Goal: Task Accomplishment & Management: Manage account settings

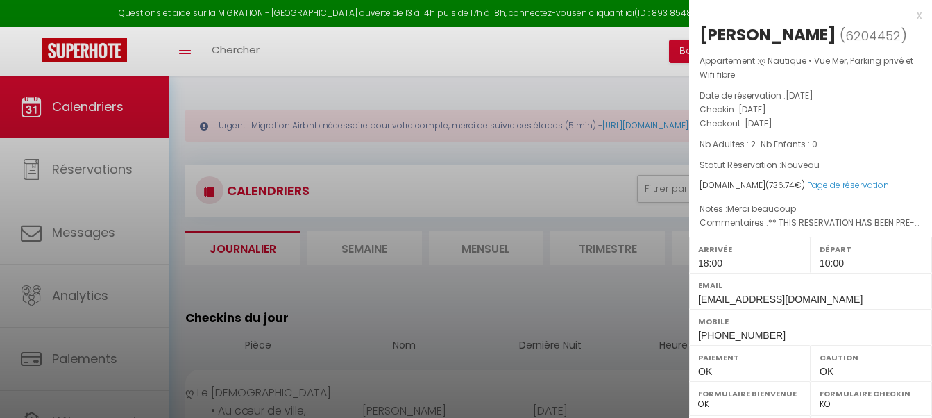
select select "0"
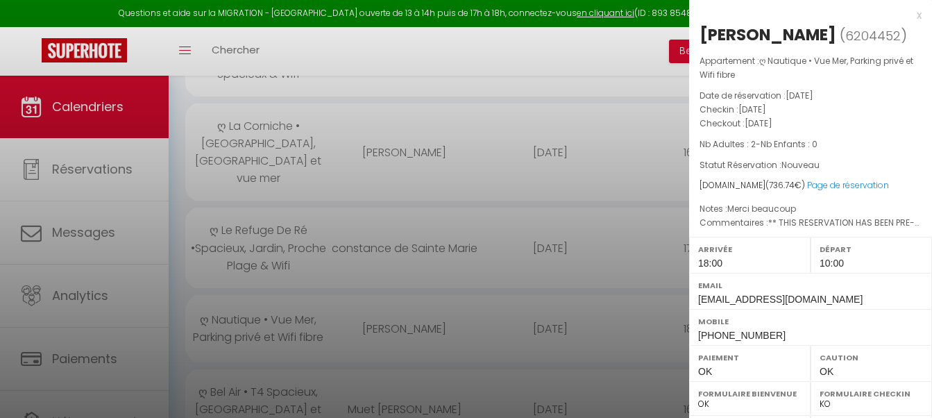
click at [532, 175] on div at bounding box center [466, 209] width 932 height 418
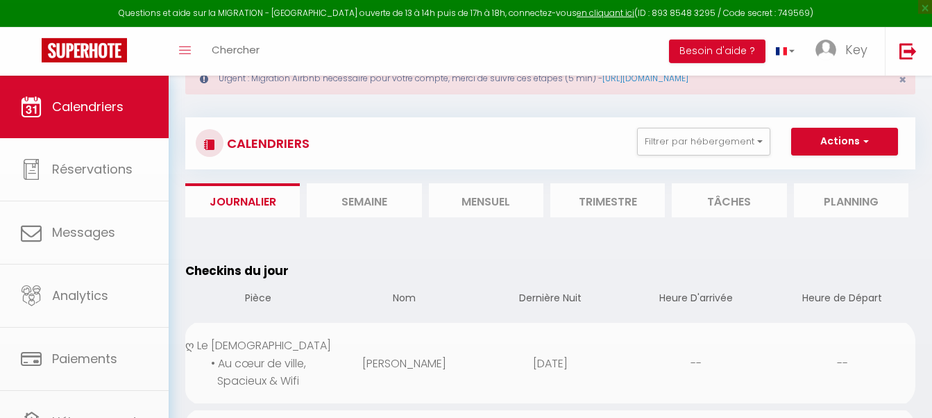
scroll to position [0, 0]
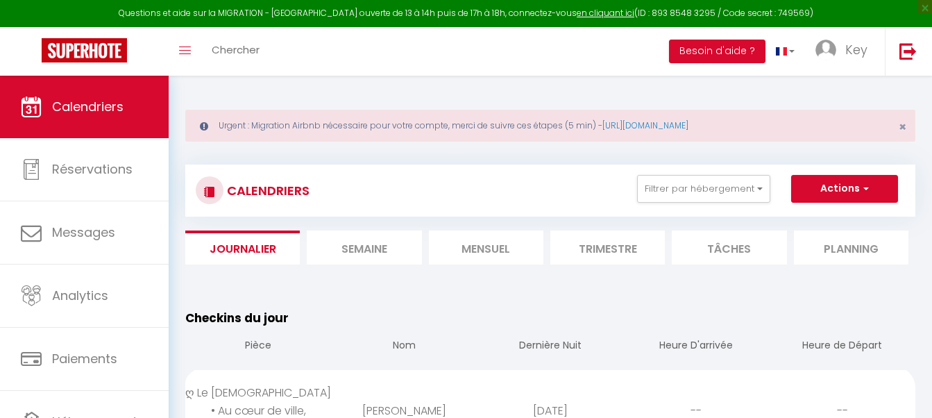
click at [382, 249] on li "Semaine" at bounding box center [364, 247] width 115 height 34
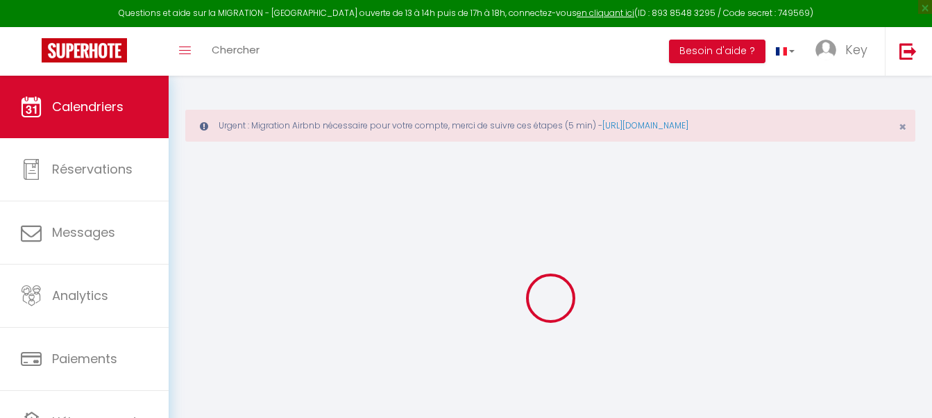
click at [488, 246] on div at bounding box center [550, 297] width 730 height 293
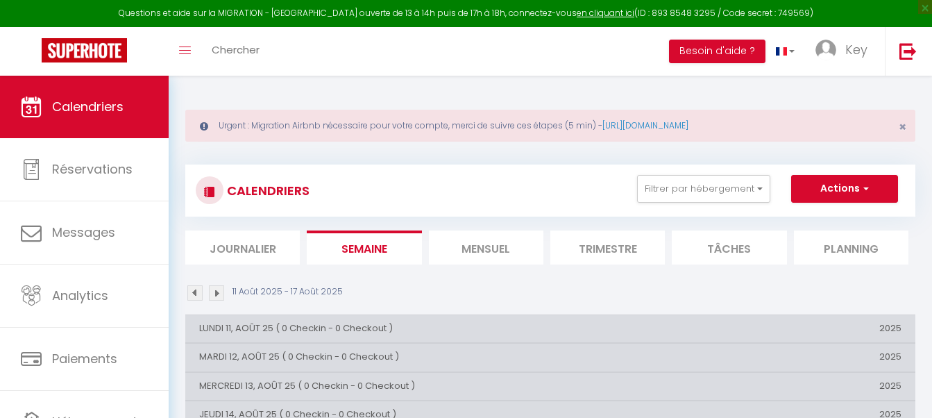
drag, startPoint x: 469, startPoint y: 272, endPoint x: 485, endPoint y: 261, distance: 19.4
click at [485, 260] on li "Mensuel" at bounding box center [486, 247] width 115 height 34
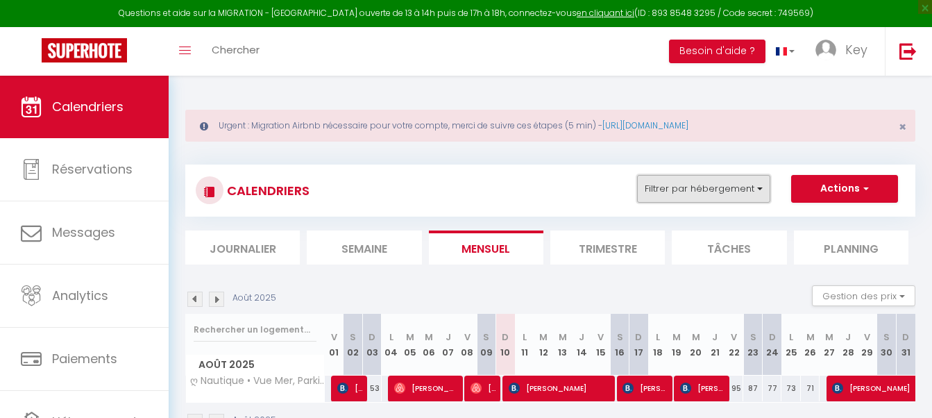
click at [716, 185] on button "Filtrer par hébergement" at bounding box center [703, 189] width 133 height 28
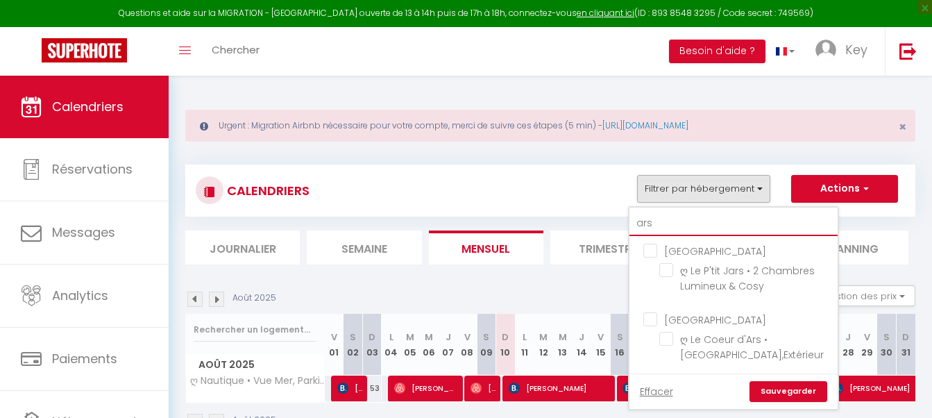
click at [721, 222] on input "ars" at bounding box center [734, 223] width 208 height 25
type input "n"
checkbox input "false"
type input "na"
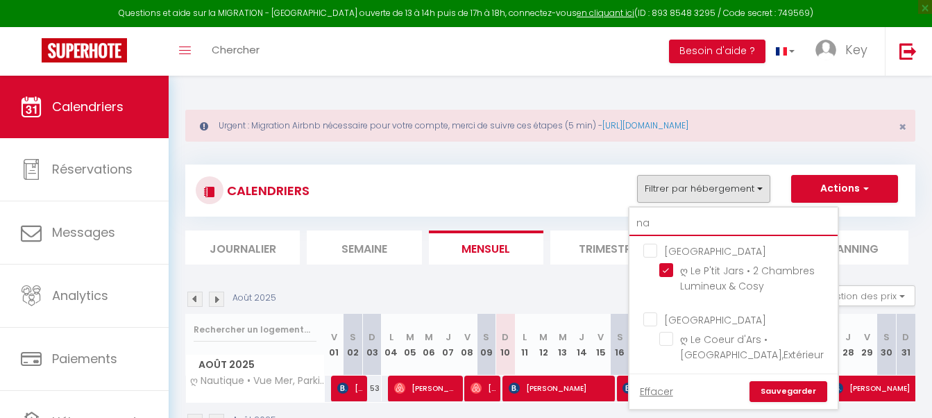
checkbox input "true"
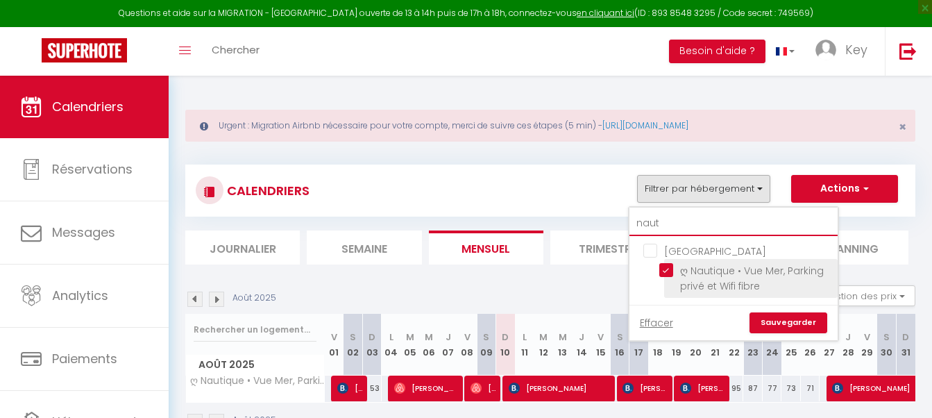
type input "naut"
click at [671, 269] on input "ღ Nautique • Vue Mer, Parking privé et Wifi fibre" at bounding box center [746, 270] width 174 height 14
checkbox input "false"
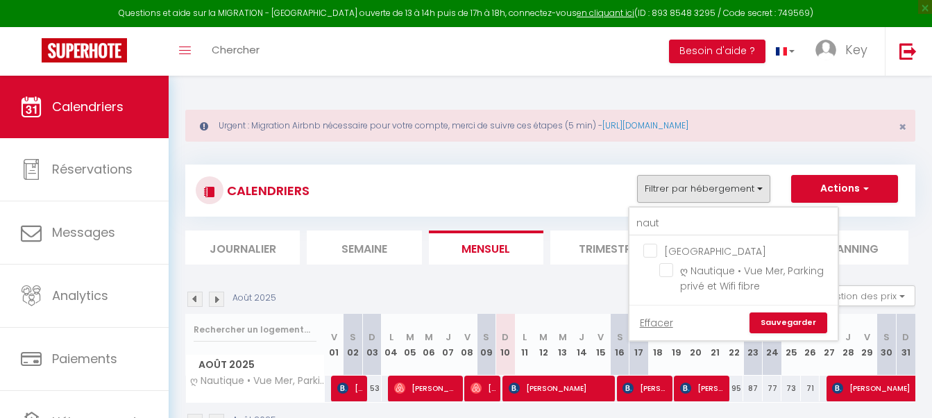
click at [766, 321] on link "Sauvegarder" at bounding box center [789, 322] width 78 height 21
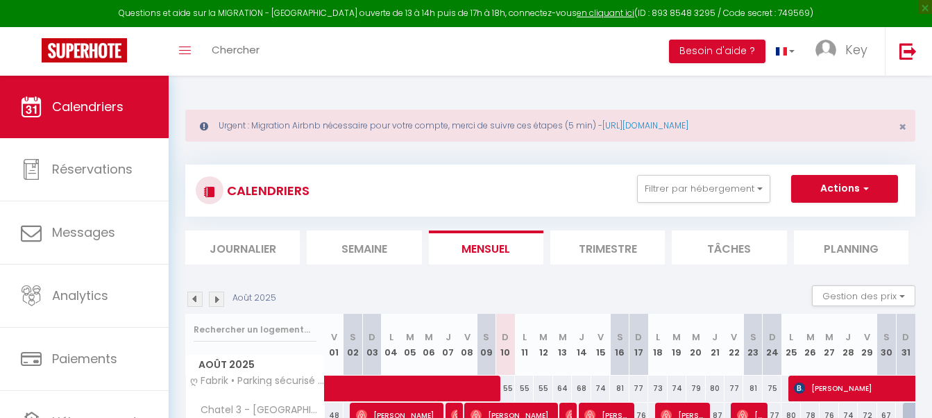
click at [258, 251] on li "Journalier" at bounding box center [242, 247] width 115 height 34
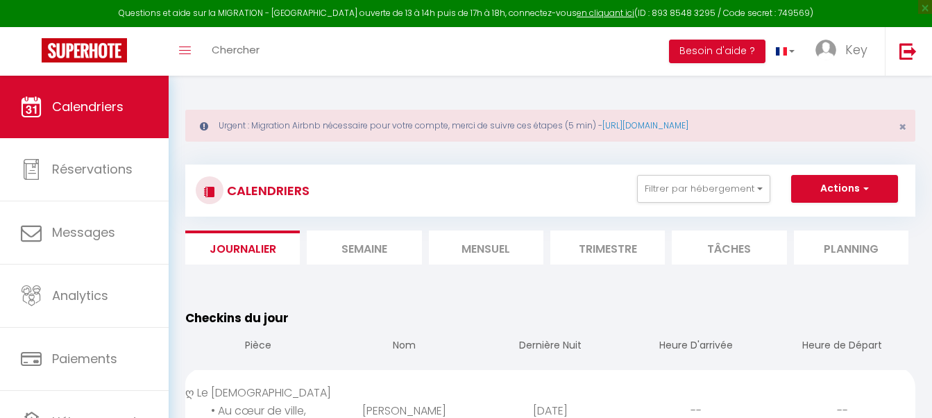
scroll to position [142, 0]
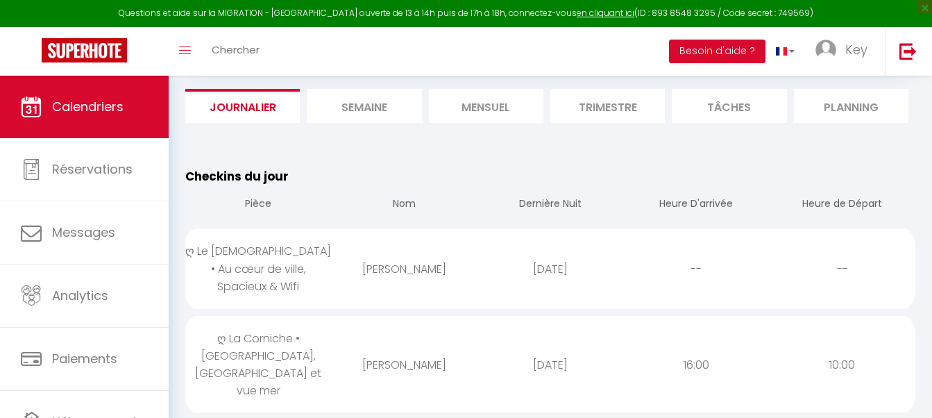
click at [391, 271] on div "[PERSON_NAME]" at bounding box center [404, 268] width 146 height 45
select select "0"
select select "1"
select select
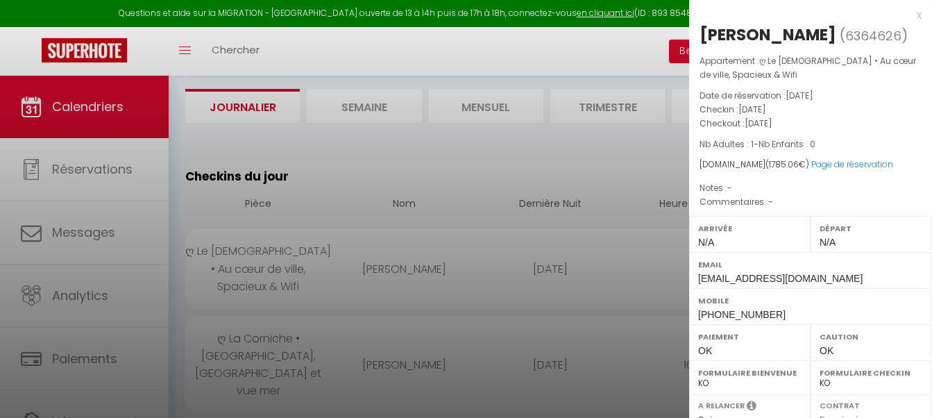
click at [399, 269] on div at bounding box center [466, 209] width 932 height 418
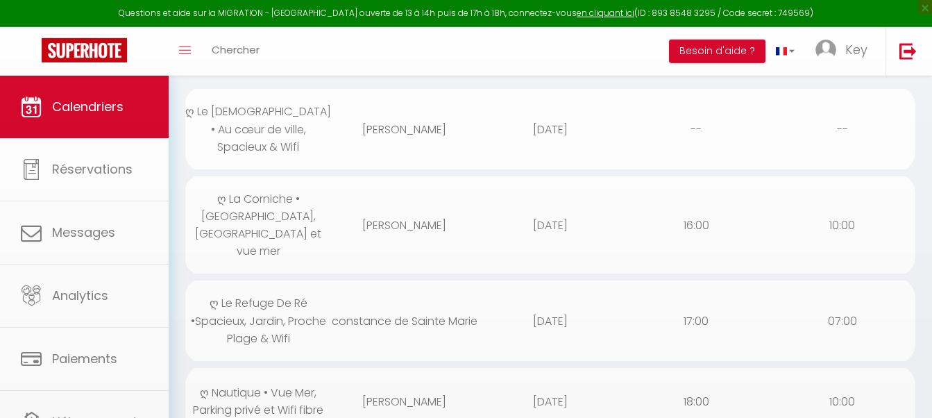
scroll to position [283, 0]
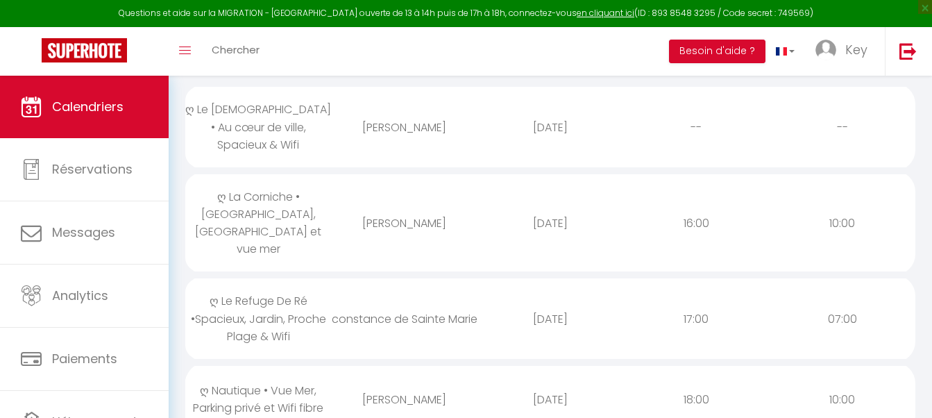
click at [376, 201] on div "[PERSON_NAME]" at bounding box center [404, 223] width 146 height 45
select select "23274"
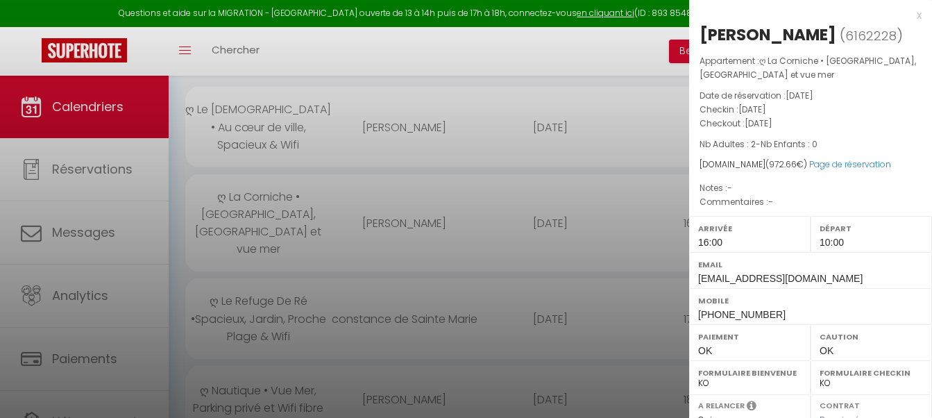
click at [376, 196] on div at bounding box center [466, 209] width 932 height 418
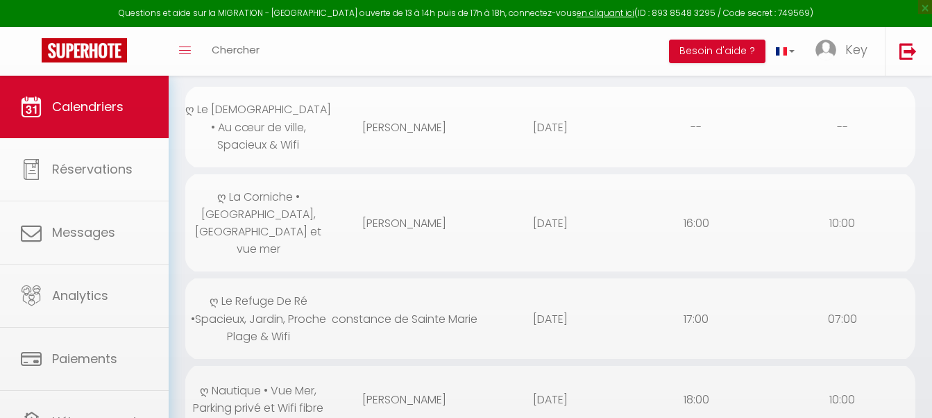
scroll to position [354, 0]
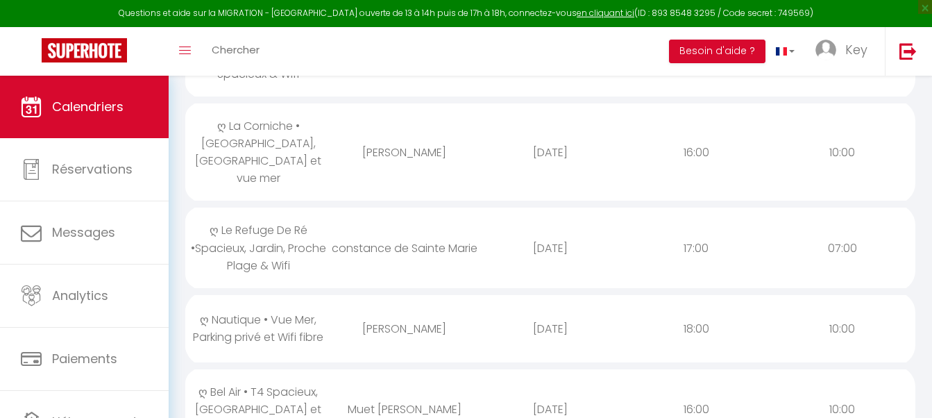
click at [376, 226] on div "constance de Sainte Marie" at bounding box center [404, 248] width 146 height 45
select select
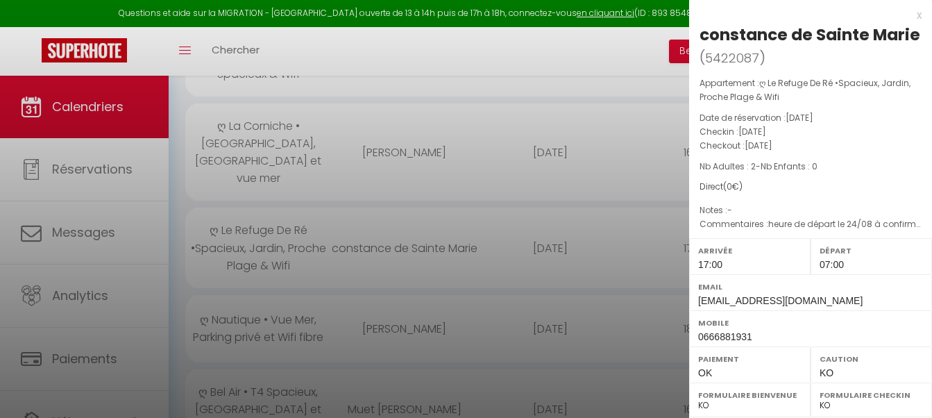
click at [376, 196] on div at bounding box center [466, 209] width 932 height 418
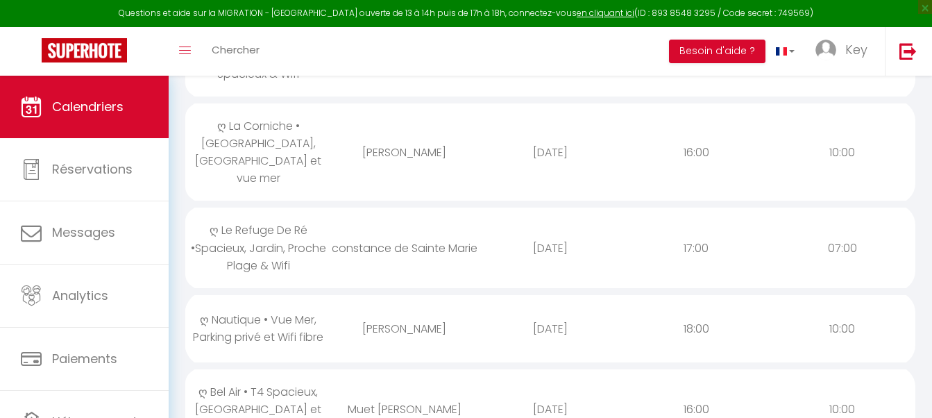
click at [333, 306] on div "[PERSON_NAME]" at bounding box center [404, 328] width 146 height 45
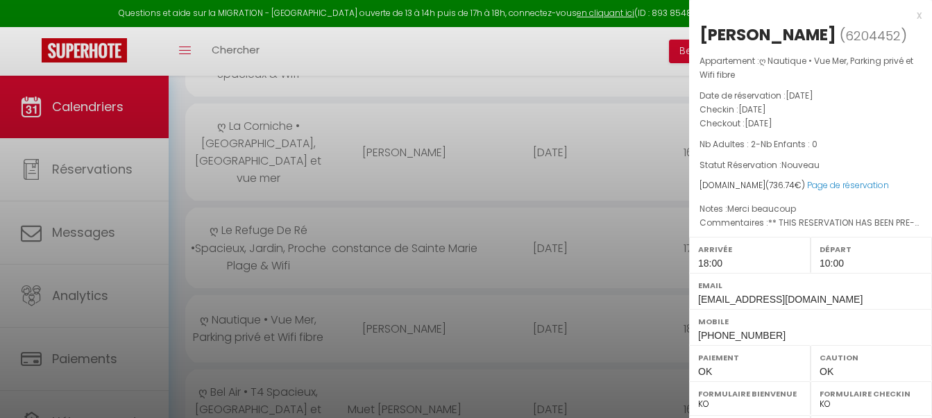
click at [368, 283] on div at bounding box center [466, 209] width 932 height 418
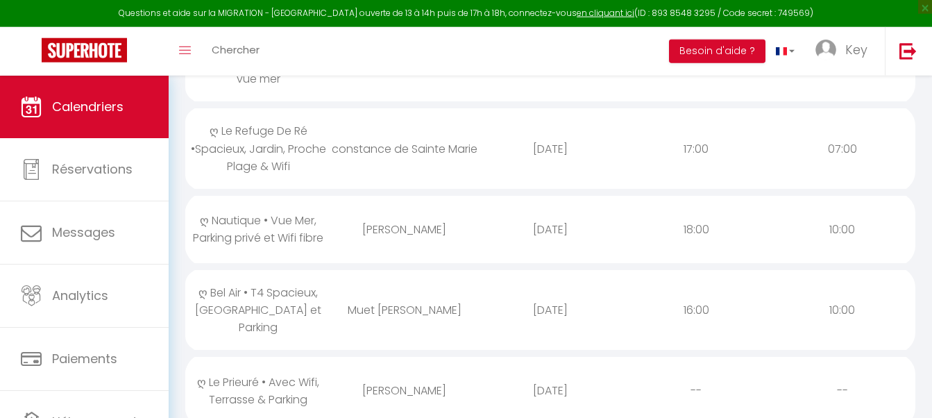
scroll to position [496, 0]
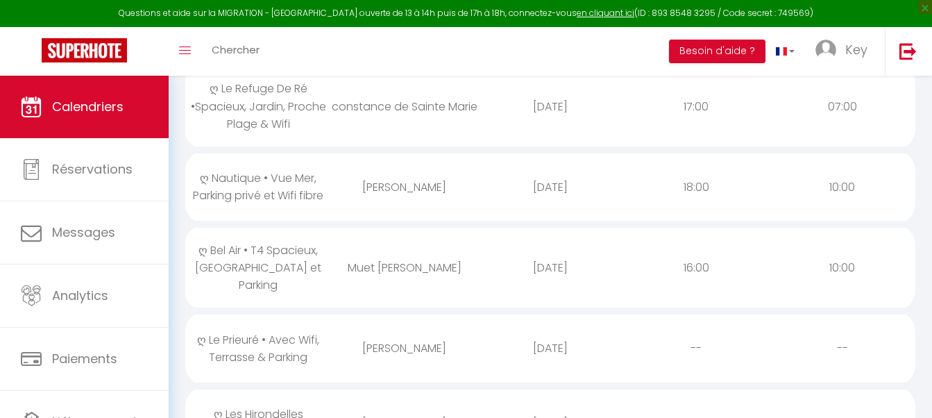
click at [419, 245] on div "Muet [PERSON_NAME]" at bounding box center [404, 267] width 146 height 45
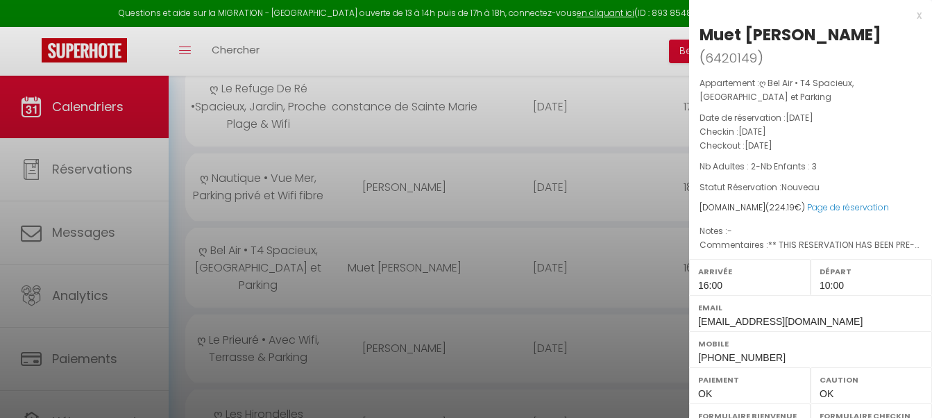
click at [419, 239] on div at bounding box center [466, 209] width 932 height 418
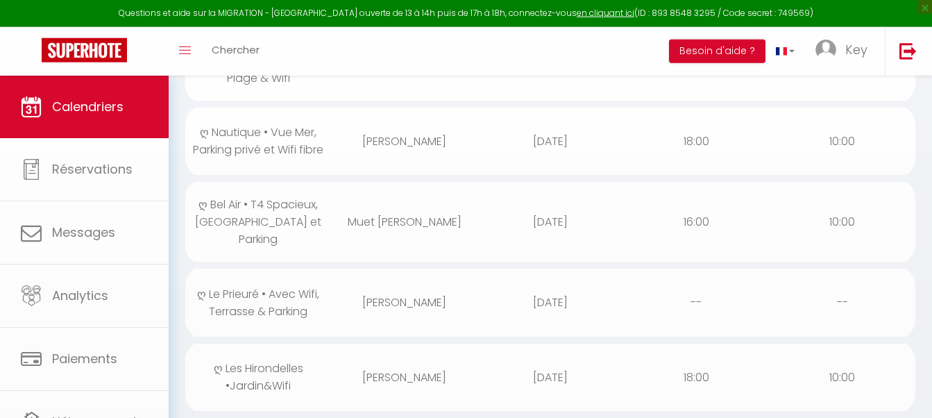
scroll to position [566, 0]
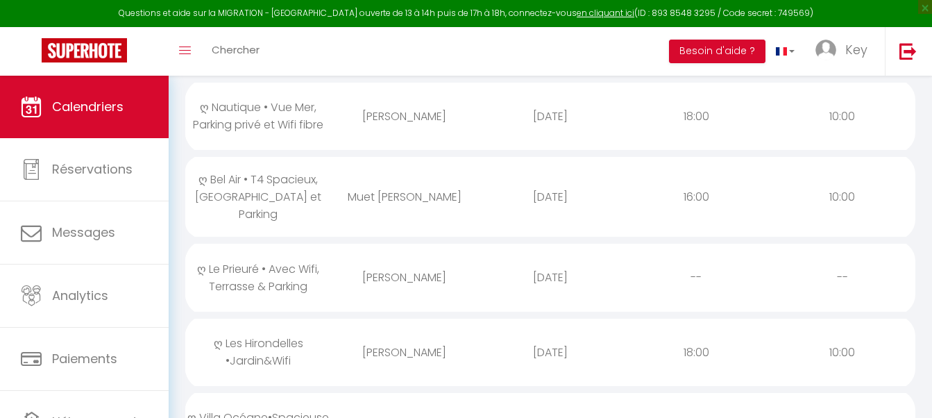
click at [418, 255] on div "[PERSON_NAME]" at bounding box center [404, 277] width 146 height 45
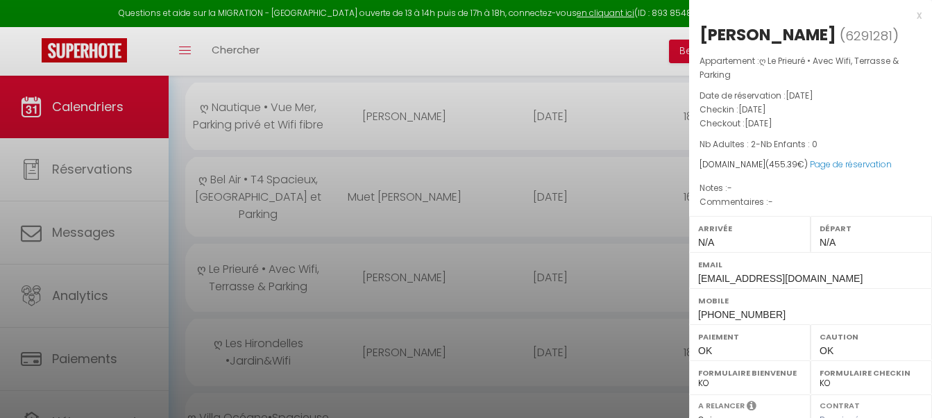
click at [418, 229] on div at bounding box center [466, 209] width 932 height 418
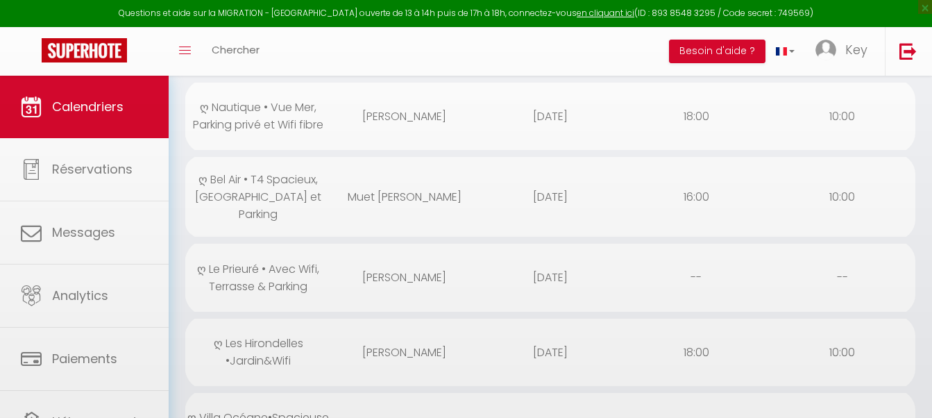
scroll to position [637, 0]
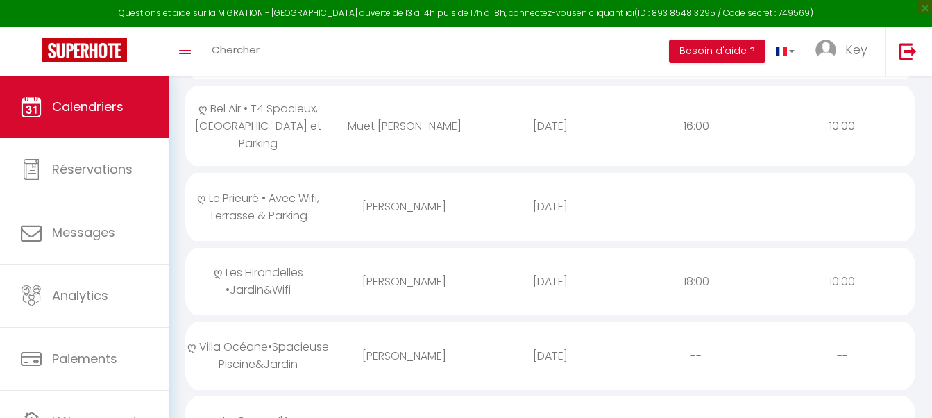
click at [401, 259] on div "[PERSON_NAME]" at bounding box center [404, 281] width 146 height 45
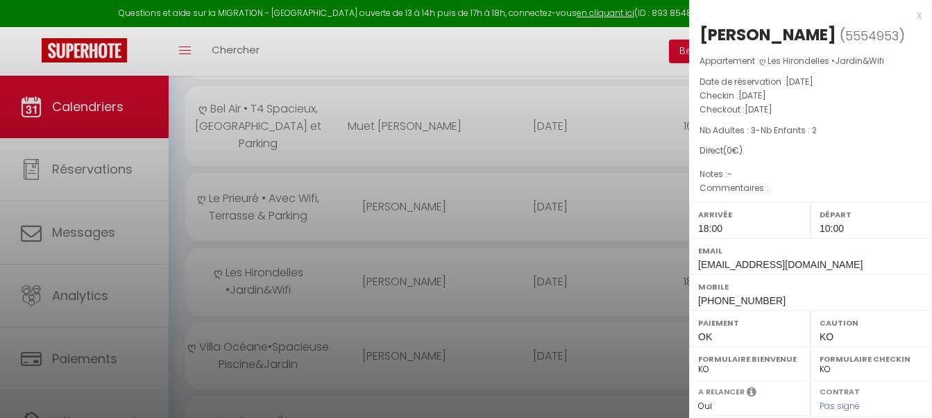
click at [401, 239] on div at bounding box center [466, 209] width 932 height 418
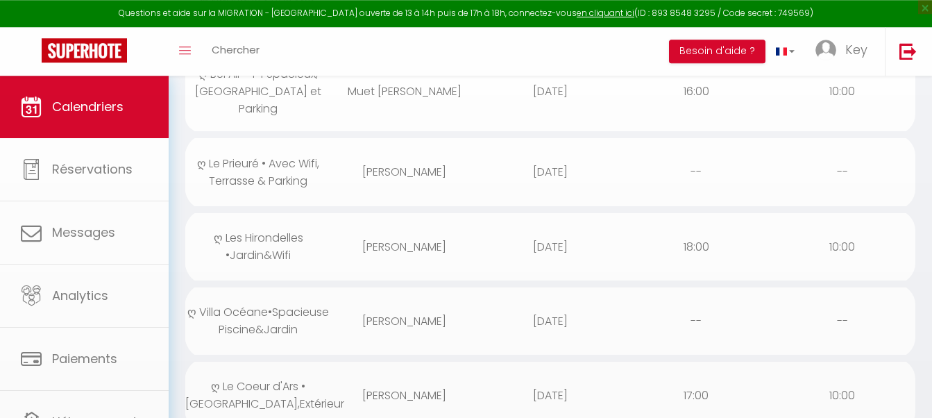
scroll to position [708, 0]
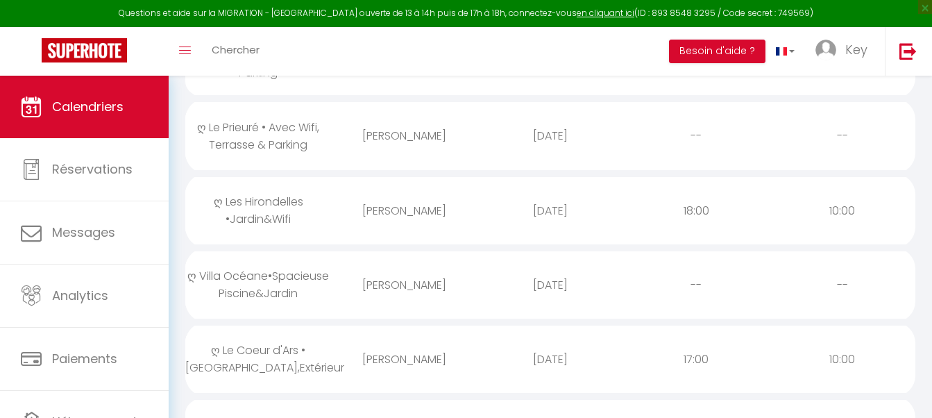
click at [439, 188] on div "[PERSON_NAME]" at bounding box center [404, 210] width 146 height 45
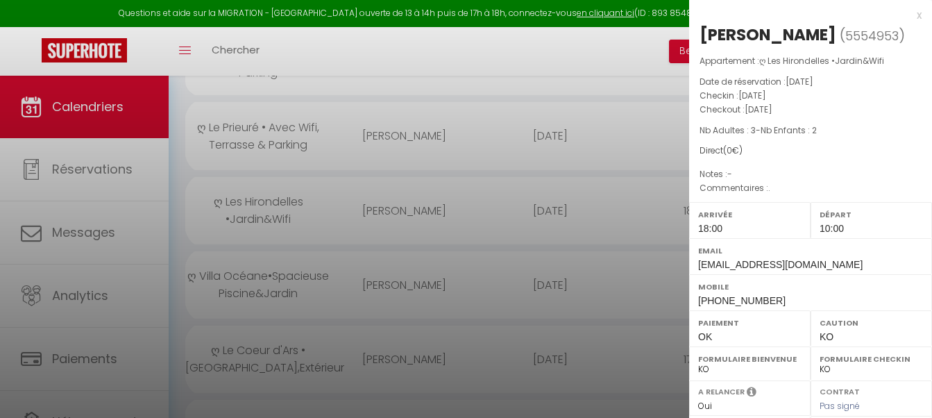
click at [439, 171] on div at bounding box center [466, 209] width 932 height 418
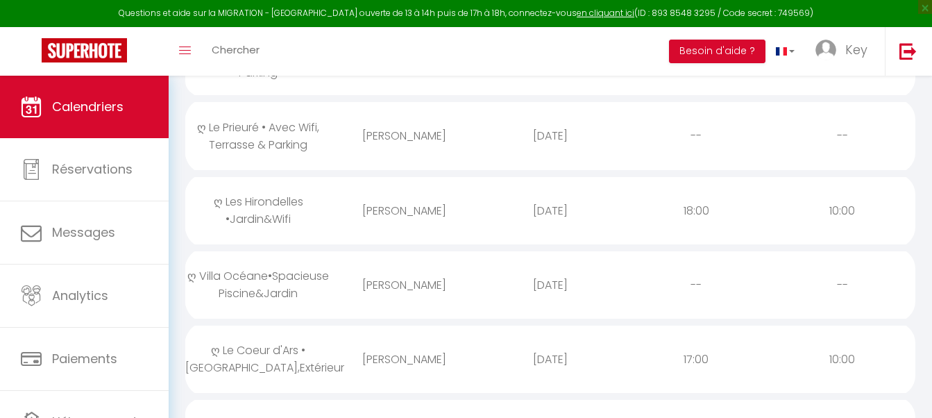
click at [382, 262] on div "[PERSON_NAME]" at bounding box center [404, 284] width 146 height 45
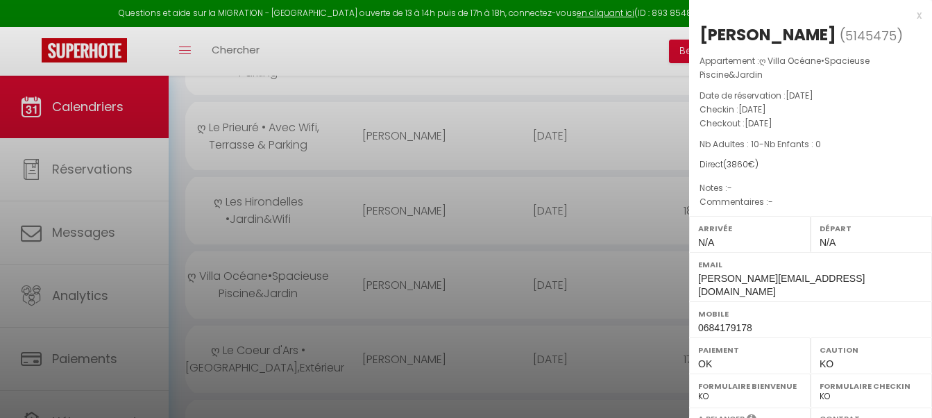
click at [382, 239] on div at bounding box center [466, 209] width 932 height 418
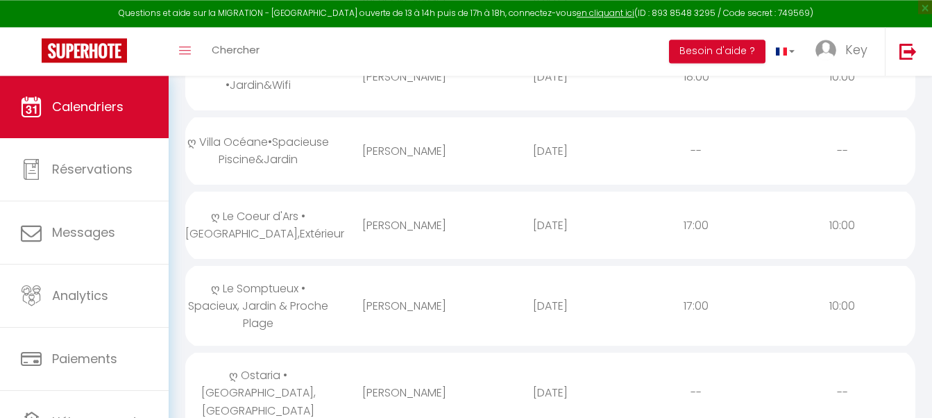
scroll to position [850, 0]
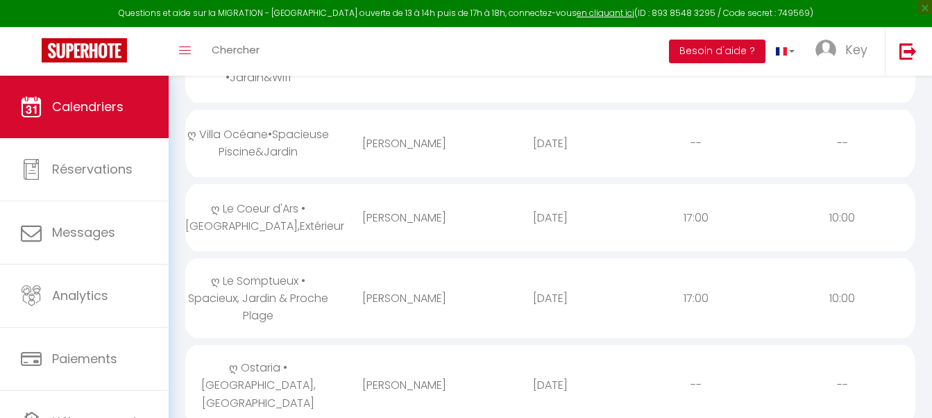
click at [419, 195] on div "[PERSON_NAME]" at bounding box center [404, 217] width 146 height 45
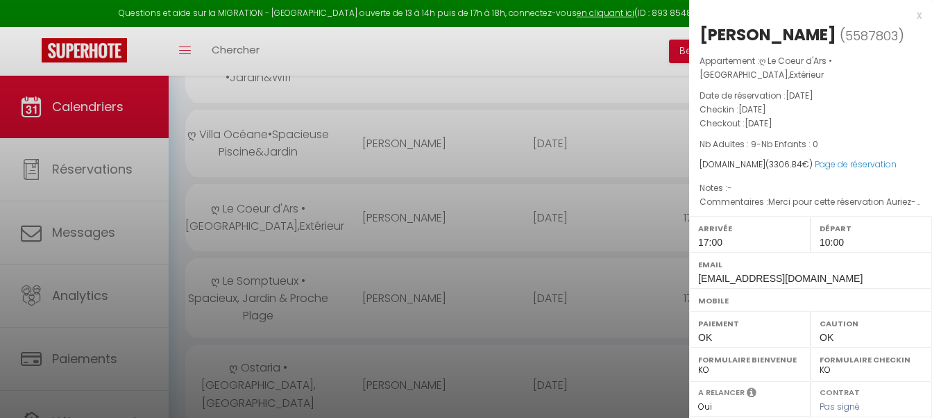
click at [419, 169] on div at bounding box center [466, 209] width 932 height 418
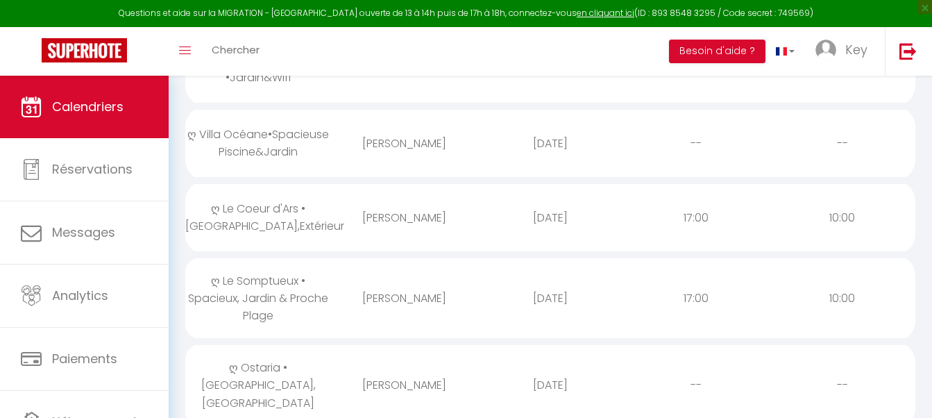
click at [347, 276] on div "[PERSON_NAME]" at bounding box center [404, 298] width 146 height 45
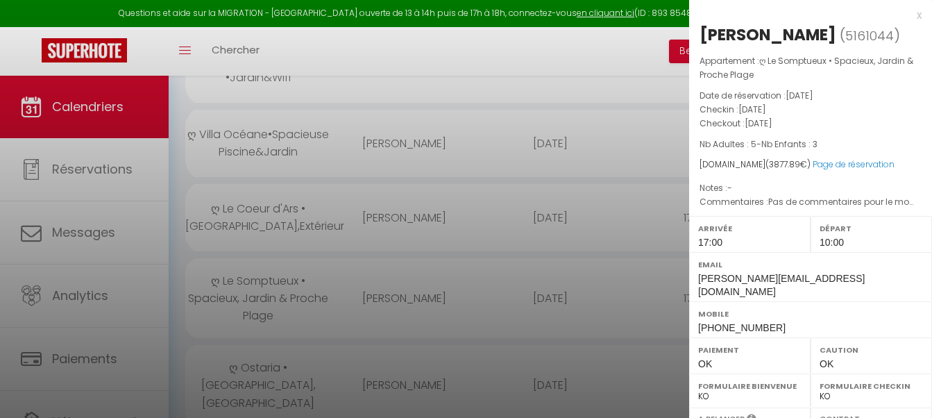
click at [347, 237] on div at bounding box center [466, 209] width 932 height 418
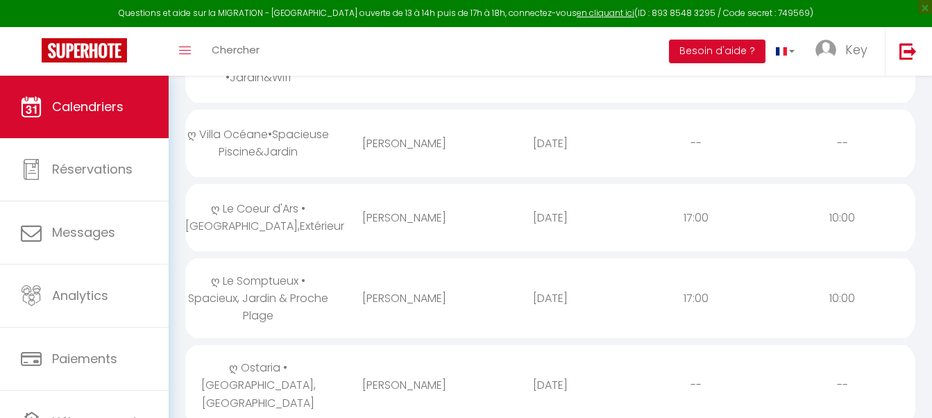
click at [370, 362] on div "[PERSON_NAME]" at bounding box center [404, 384] width 146 height 45
select select "0"
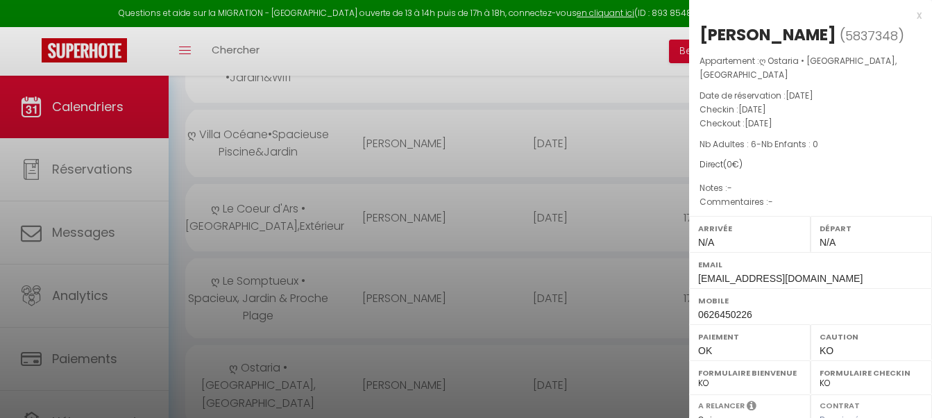
click at [383, 327] on div at bounding box center [466, 209] width 932 height 418
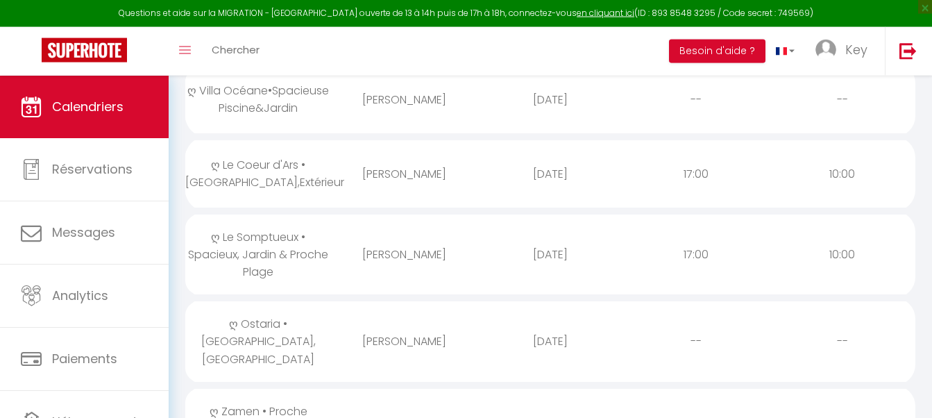
scroll to position [920, 0]
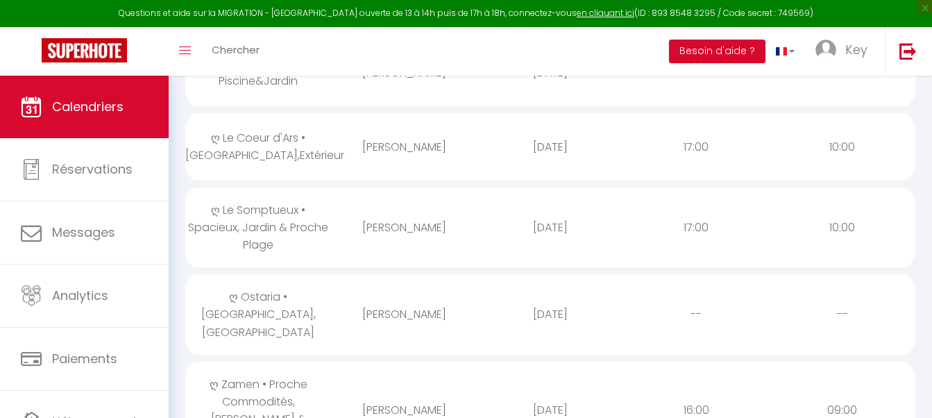
click at [383, 387] on div "[PERSON_NAME]" at bounding box center [404, 409] width 146 height 45
select select "34522"
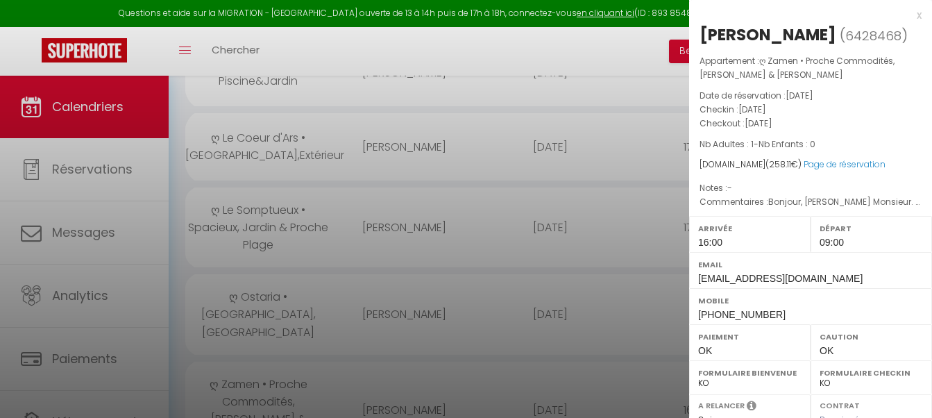
click at [383, 327] on div at bounding box center [466, 209] width 932 height 418
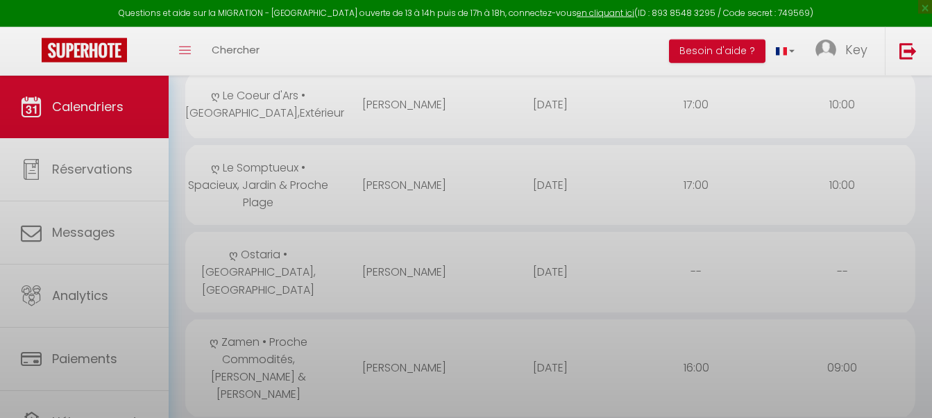
scroll to position [991, 0]
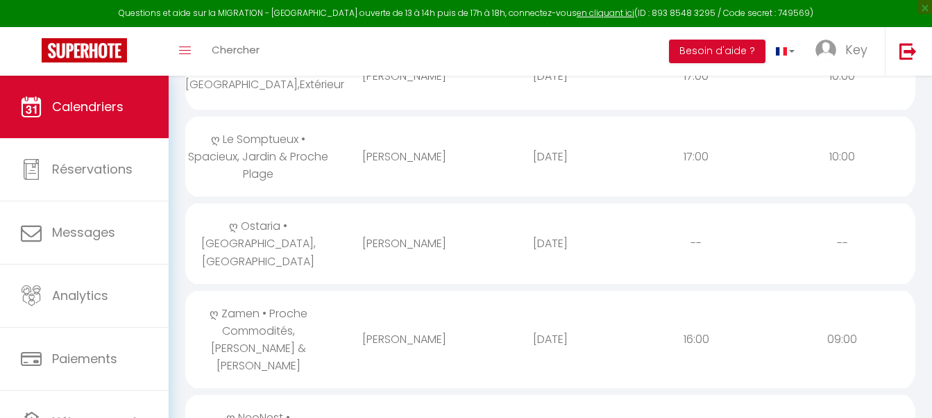
select select
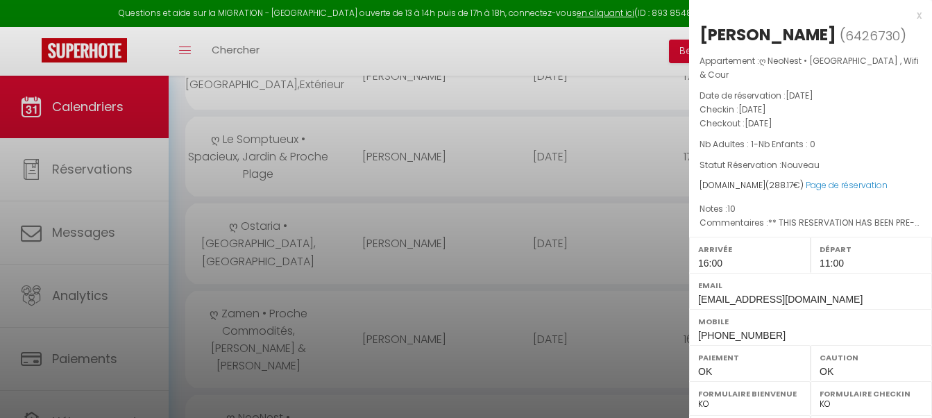
click at [383, 327] on div at bounding box center [466, 209] width 932 height 418
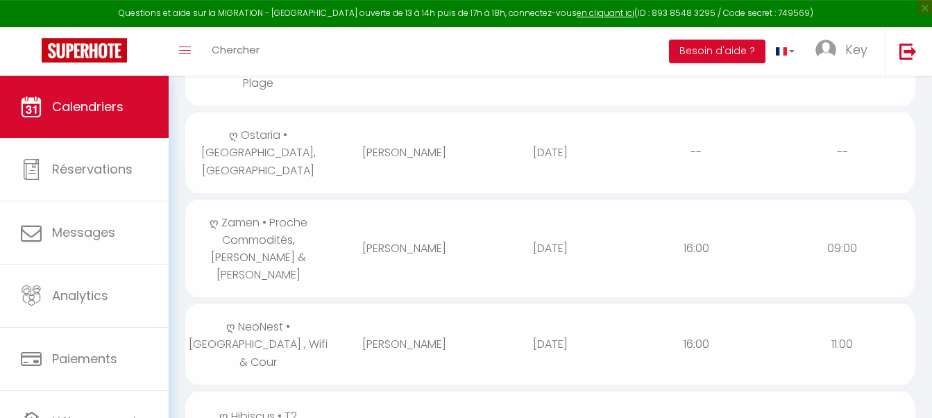
scroll to position [1133, 0]
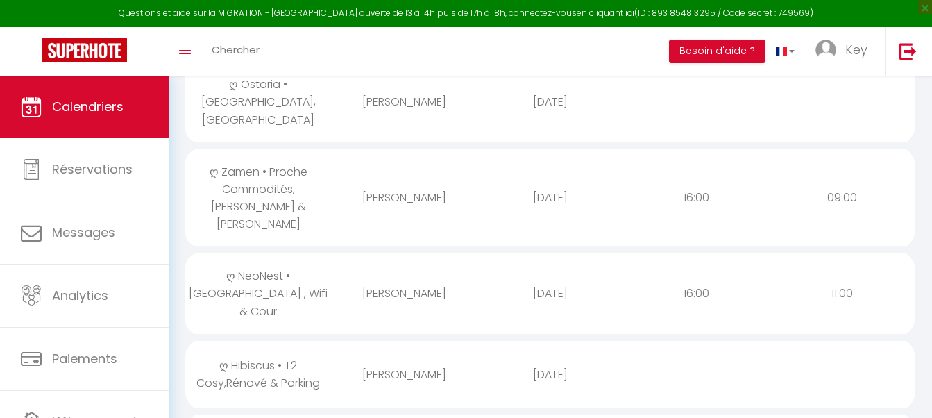
click at [396, 337] on td "[PERSON_NAME]" at bounding box center [404, 374] width 146 height 74
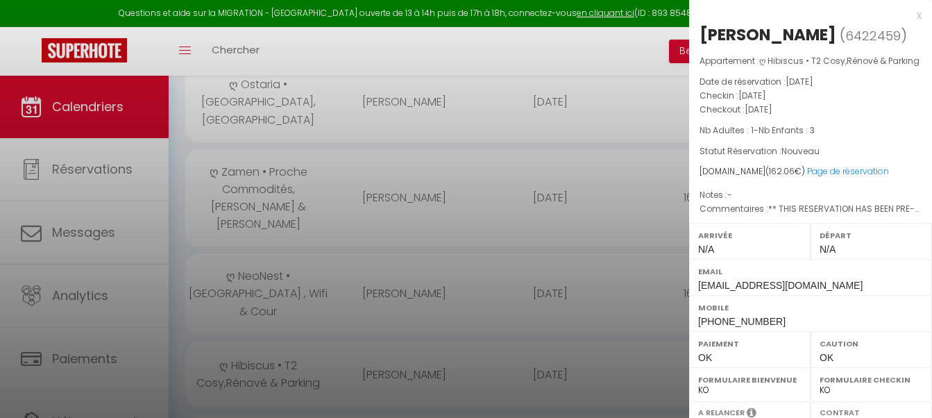
click at [405, 293] on div at bounding box center [466, 209] width 932 height 418
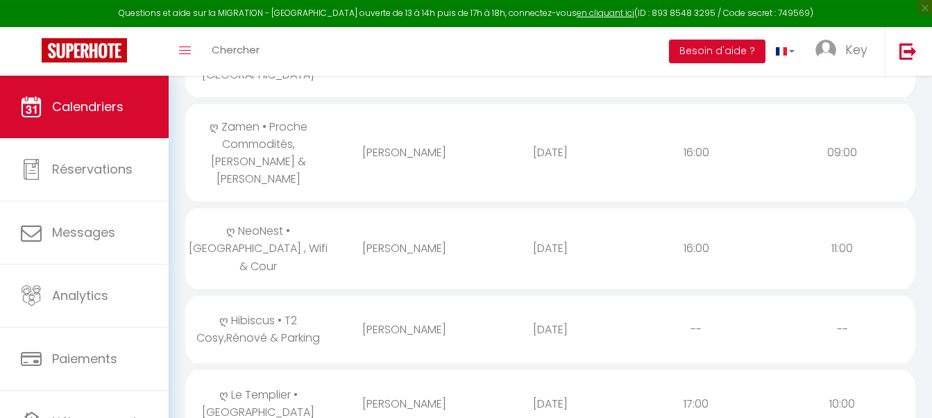
scroll to position [1204, 0]
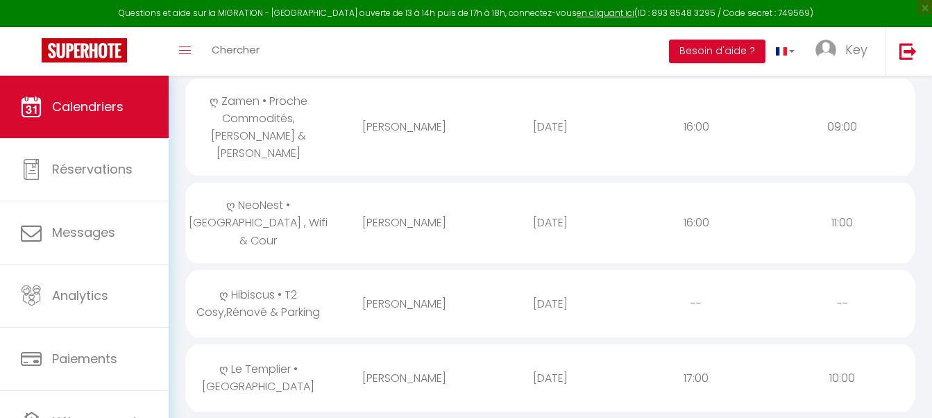
click at [412, 355] on div "[PERSON_NAME]" at bounding box center [404, 377] width 146 height 45
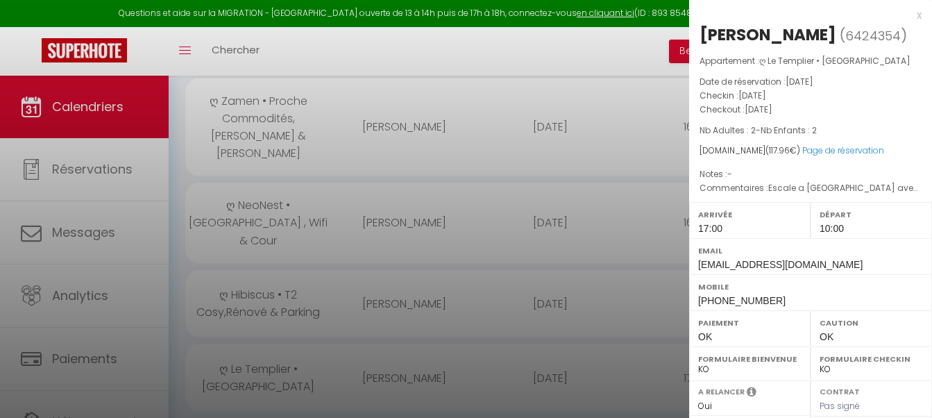
click at [412, 276] on div at bounding box center [466, 209] width 932 height 418
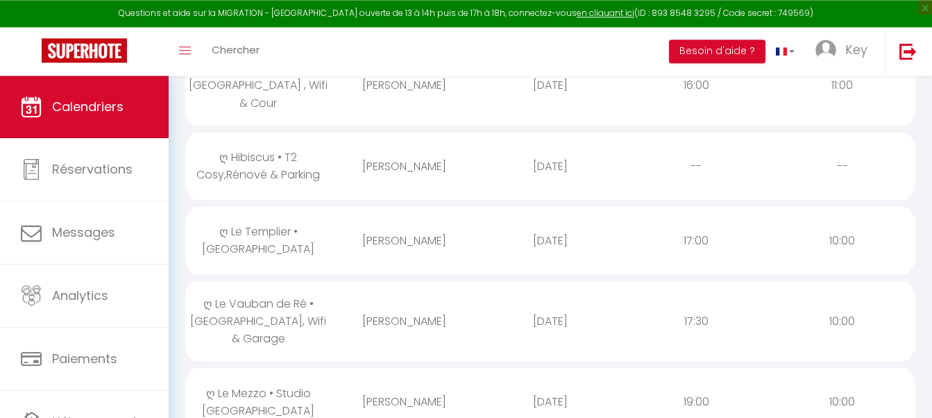
scroll to position [1345, 0]
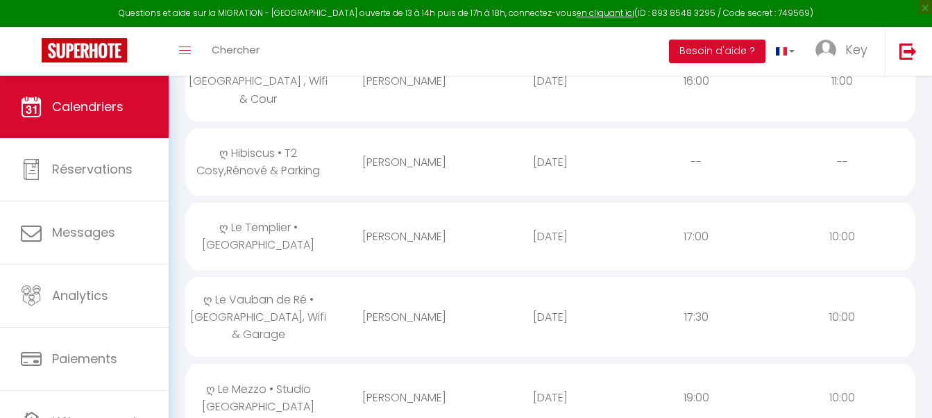
click at [453, 273] on td "[PERSON_NAME]" at bounding box center [404, 316] width 146 height 87
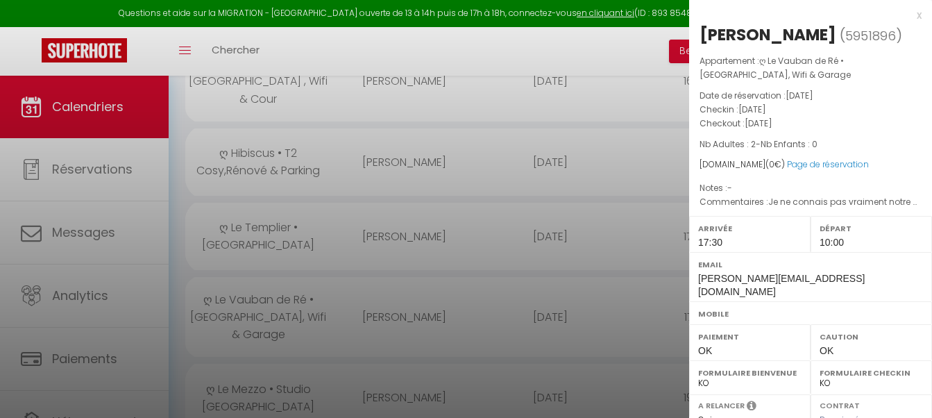
click at [480, 226] on div at bounding box center [466, 209] width 932 height 418
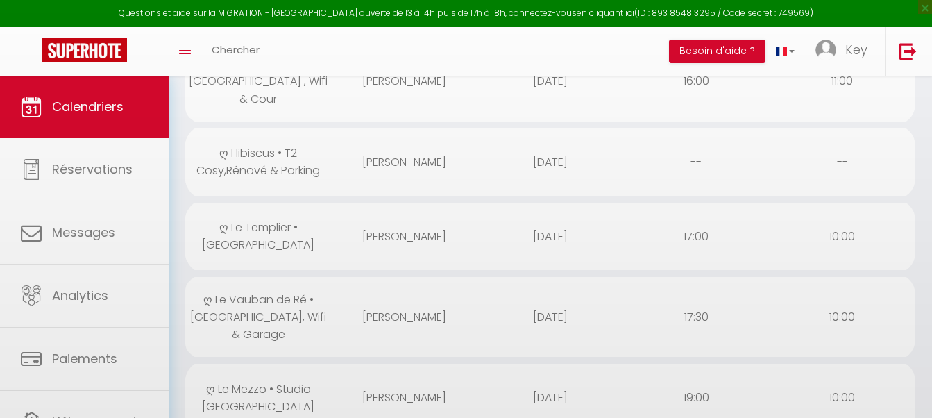
click at [399, 375] on div "[PERSON_NAME]" at bounding box center [404, 397] width 146 height 45
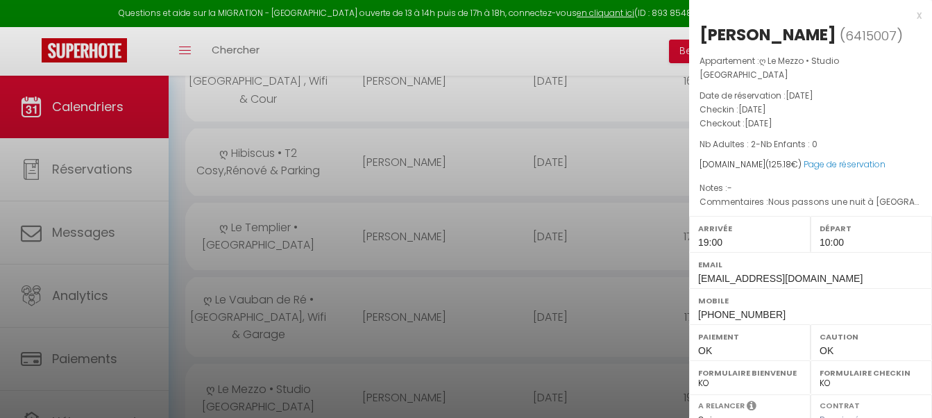
click at [399, 296] on div at bounding box center [466, 209] width 932 height 418
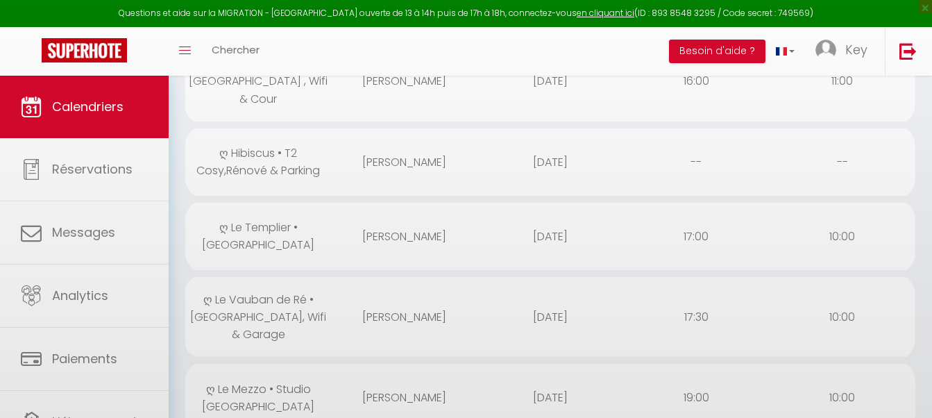
scroll to position [1416, 0]
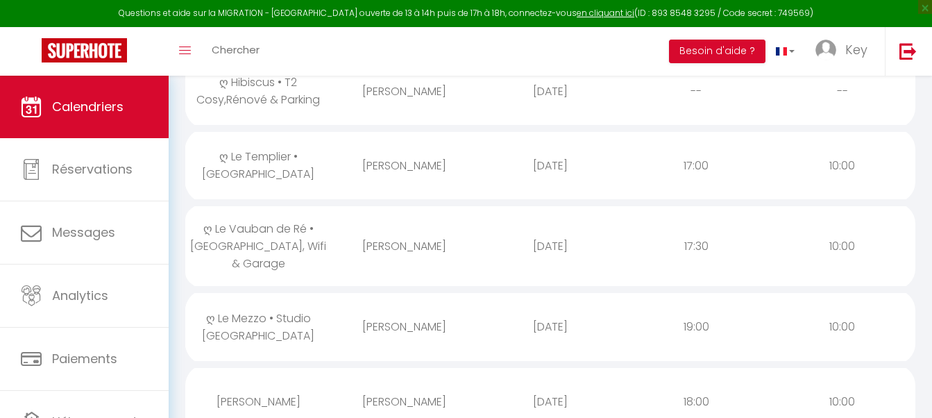
click at [398, 379] on div "[PERSON_NAME]" at bounding box center [404, 401] width 146 height 45
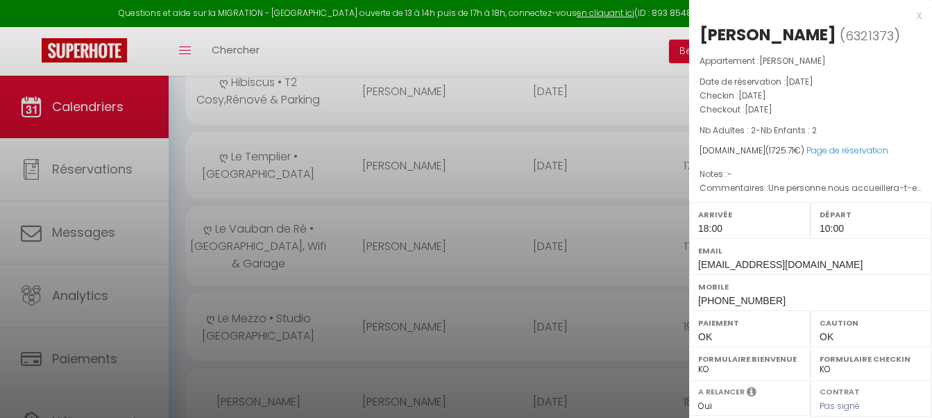
click at [398, 288] on div at bounding box center [466, 209] width 932 height 418
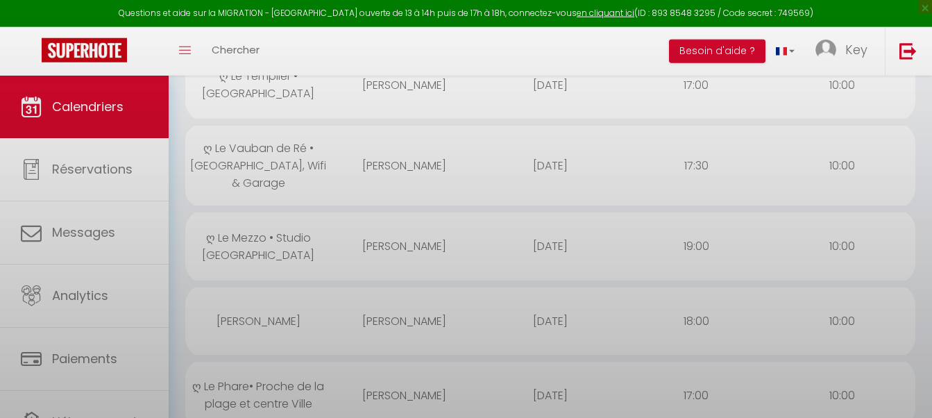
scroll to position [1558, 0]
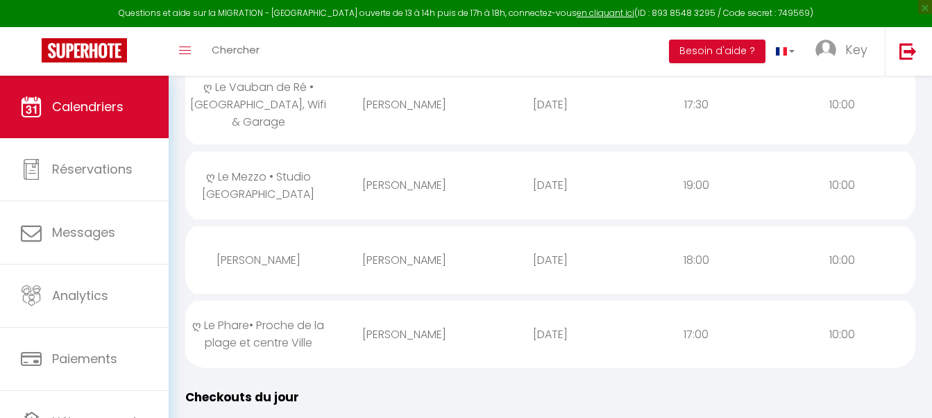
click at [390, 312] on div "[PERSON_NAME]" at bounding box center [404, 334] width 146 height 45
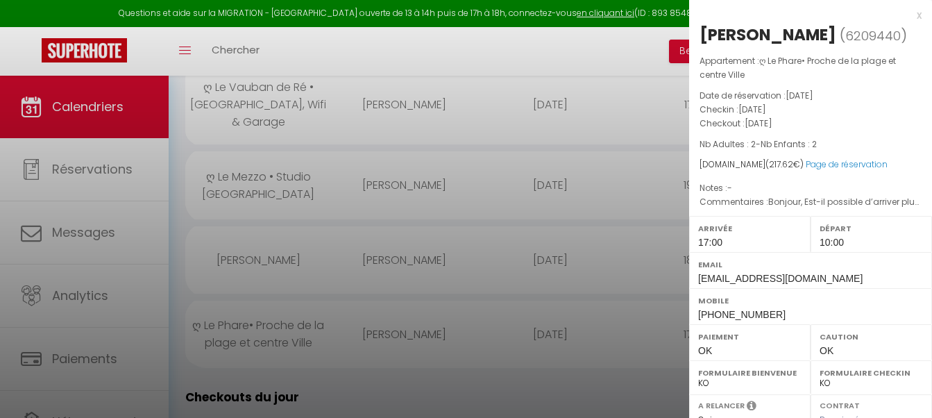
click at [403, 219] on div at bounding box center [466, 209] width 932 height 418
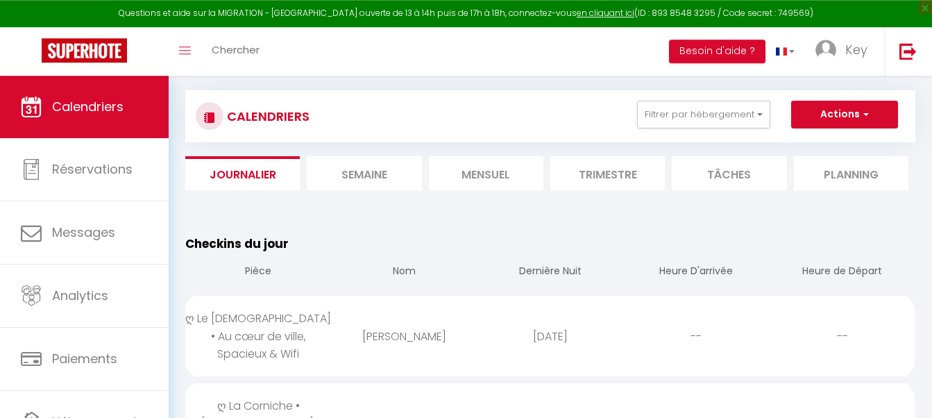
scroll to position [142, 0]
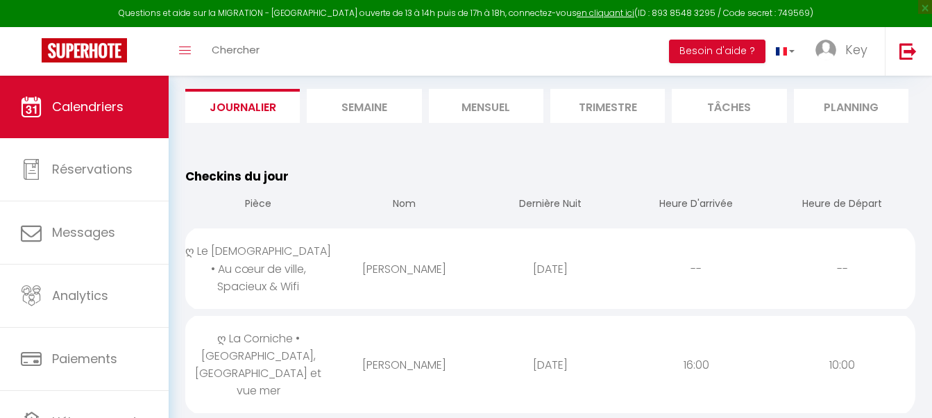
click at [389, 269] on div "[PERSON_NAME]" at bounding box center [404, 268] width 146 height 45
select select "0"
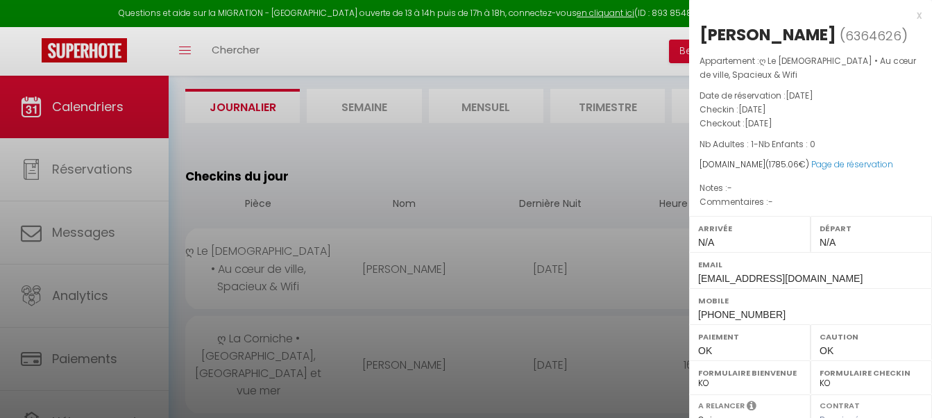
click at [389, 269] on div at bounding box center [466, 209] width 932 height 418
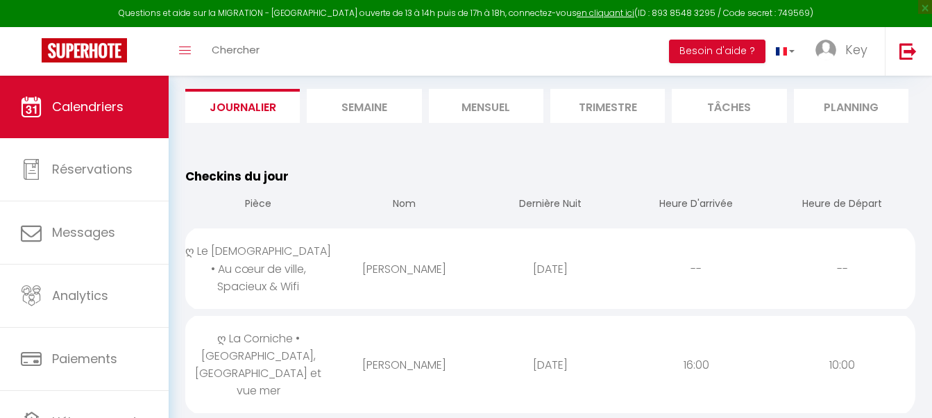
click at [389, 269] on div "[PERSON_NAME]" at bounding box center [404, 268] width 146 height 45
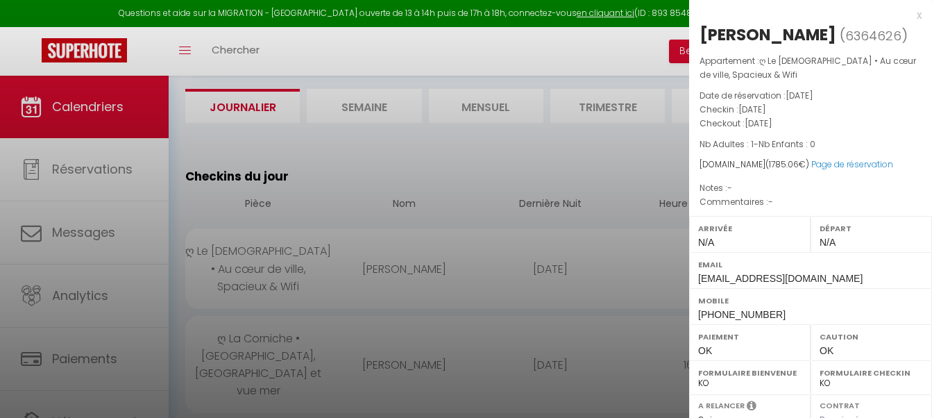
click at [389, 269] on div at bounding box center [466, 209] width 932 height 418
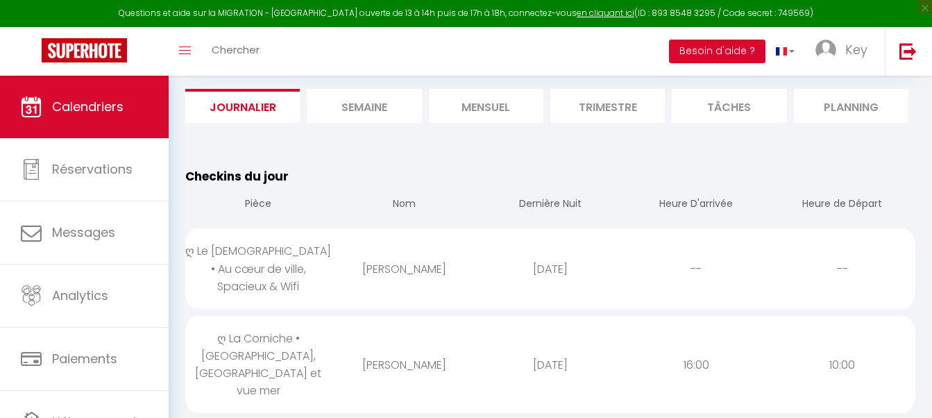
scroll to position [212, 0]
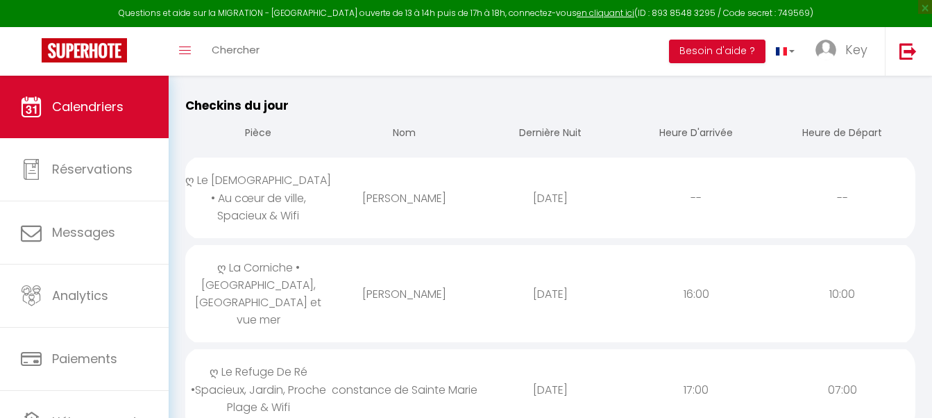
click at [387, 271] on div "[PERSON_NAME]" at bounding box center [404, 293] width 146 height 45
select select "23274"
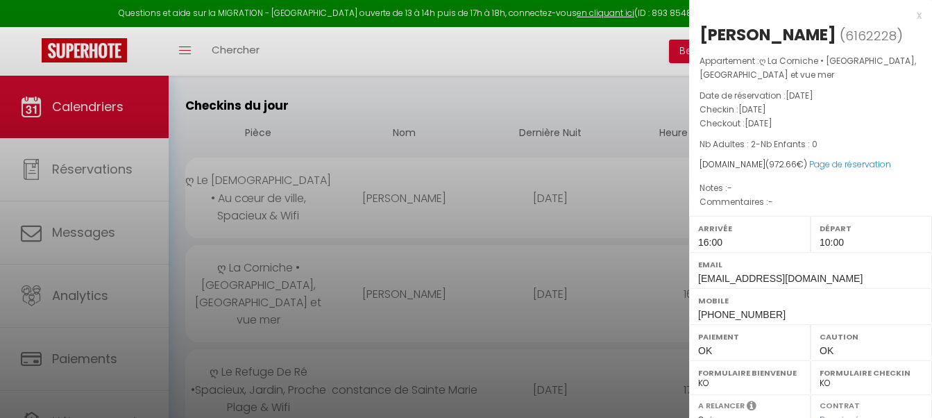
click at [387, 270] on div at bounding box center [466, 209] width 932 height 418
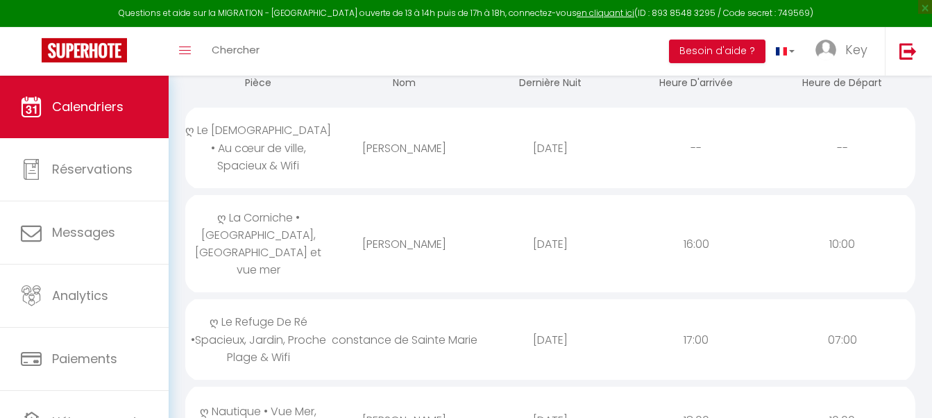
scroll to position [283, 0]
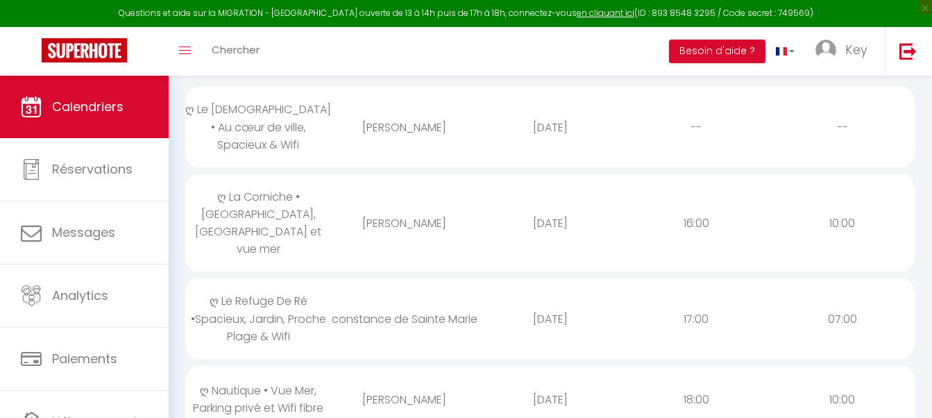
click at [387, 296] on div "constance de Sainte Marie" at bounding box center [404, 318] width 146 height 45
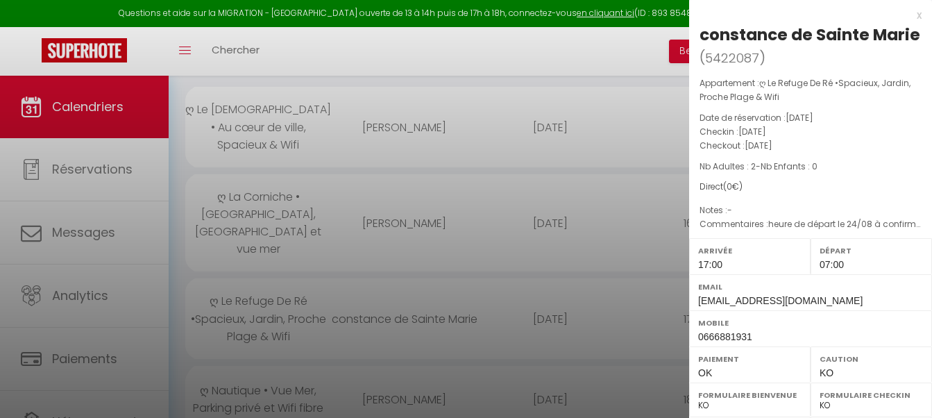
click at [405, 207] on div at bounding box center [466, 209] width 932 height 418
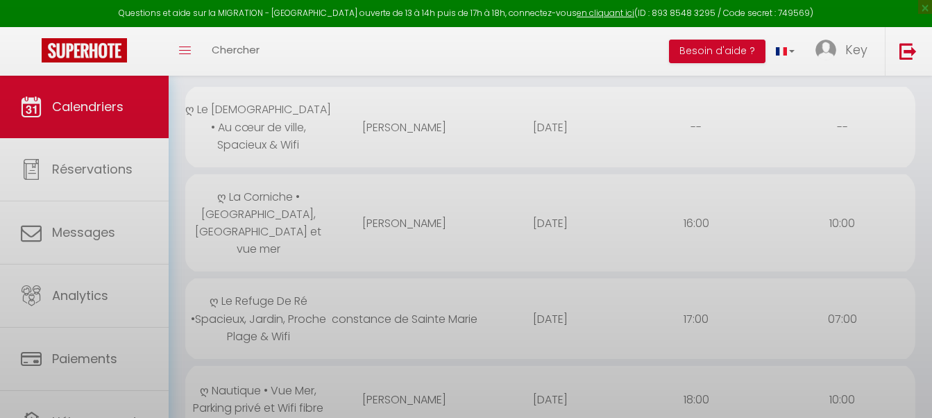
click at [466, 189] on div at bounding box center [466, 209] width 932 height 418
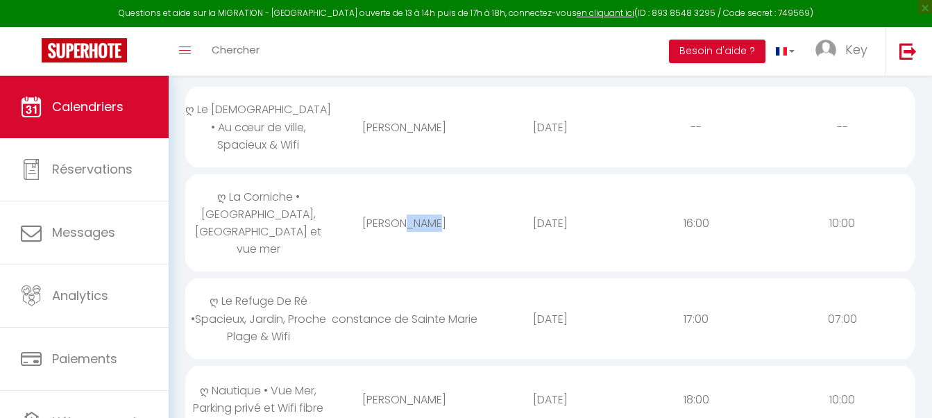
click at [466, 201] on div "[PERSON_NAME]" at bounding box center [404, 223] width 146 height 45
select select "23274"
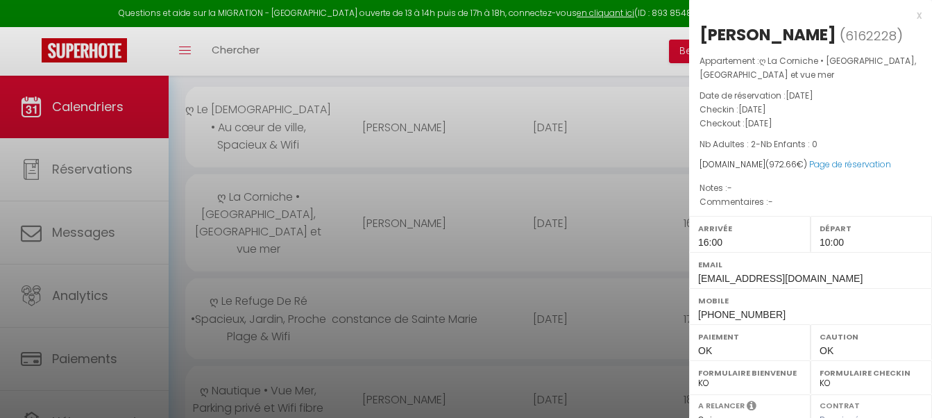
click at [466, 189] on div at bounding box center [466, 209] width 932 height 418
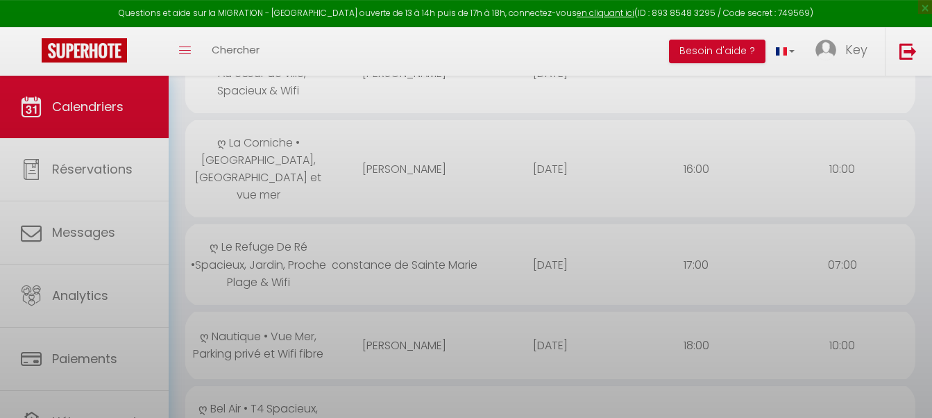
scroll to position [354, 0]
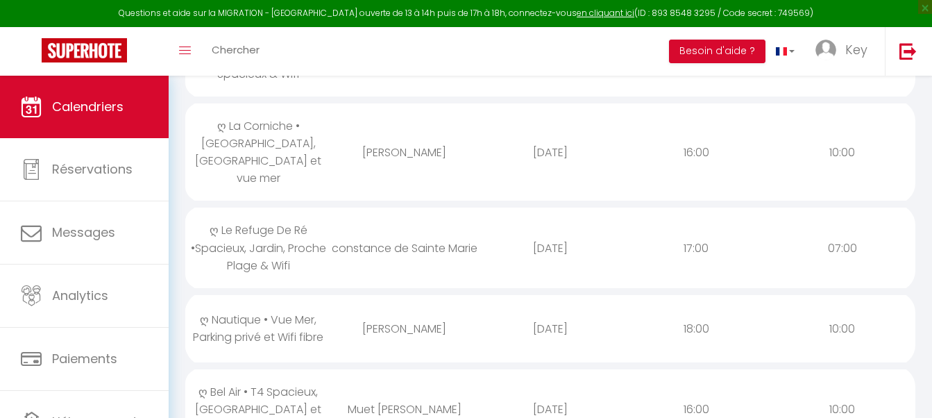
click at [451, 226] on div "constance de Sainte Marie" at bounding box center [404, 248] width 146 height 45
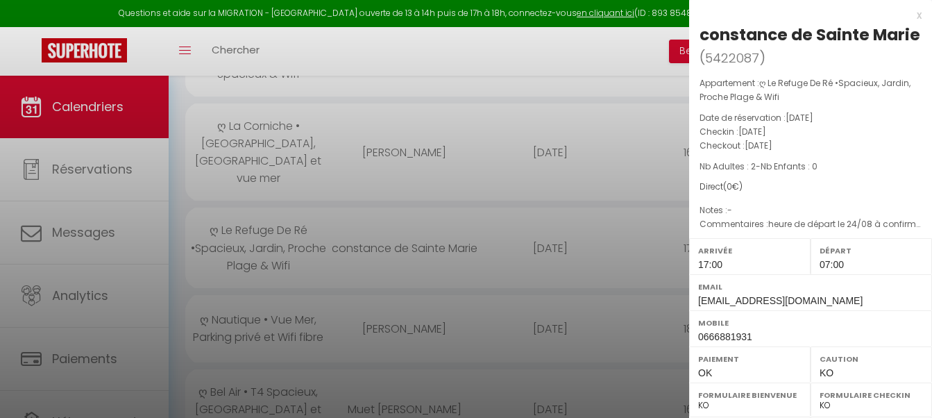
scroll to position [71, 0]
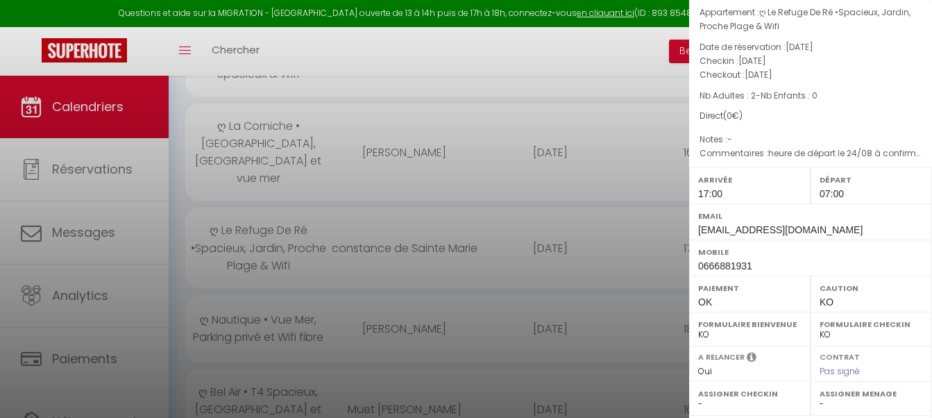
click at [736, 271] on span "0666881931" at bounding box center [725, 265] width 54 height 11
copy span "0666881931"
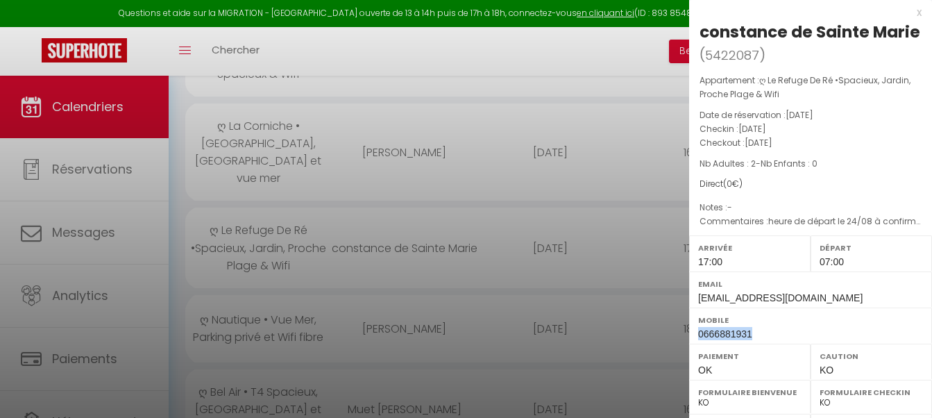
scroll to position [0, 0]
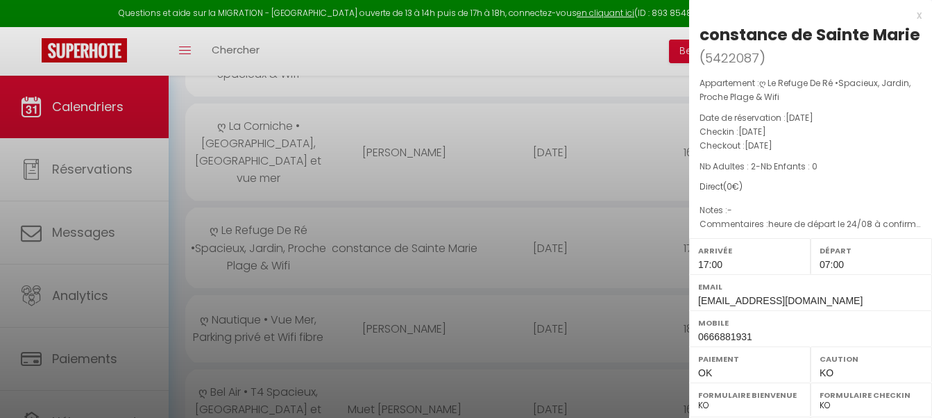
click at [763, 35] on div "constance de Sainte Marie" at bounding box center [810, 35] width 221 height 22
copy div "[PERSON_NAME]"
click at [426, 287] on div at bounding box center [466, 209] width 932 height 418
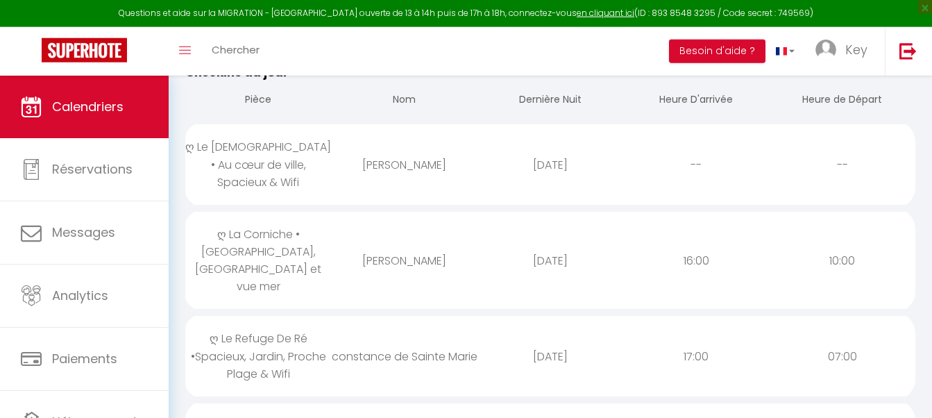
scroll to position [283, 0]
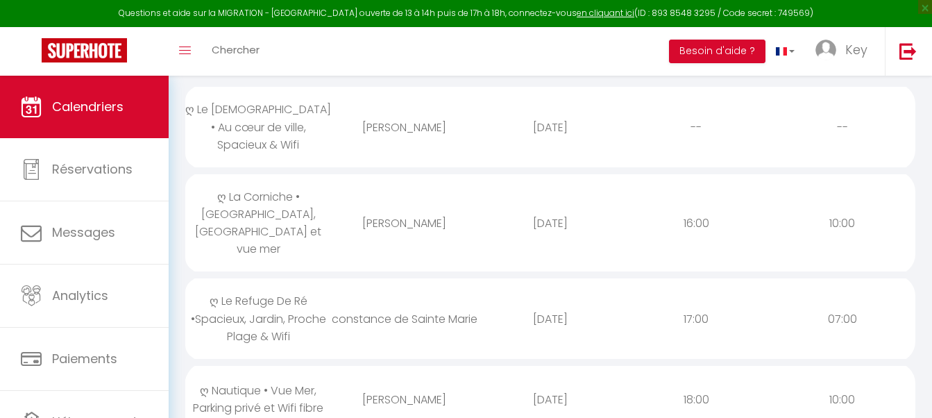
click at [401, 211] on div "[PERSON_NAME]" at bounding box center [404, 223] width 146 height 45
select select "23274"
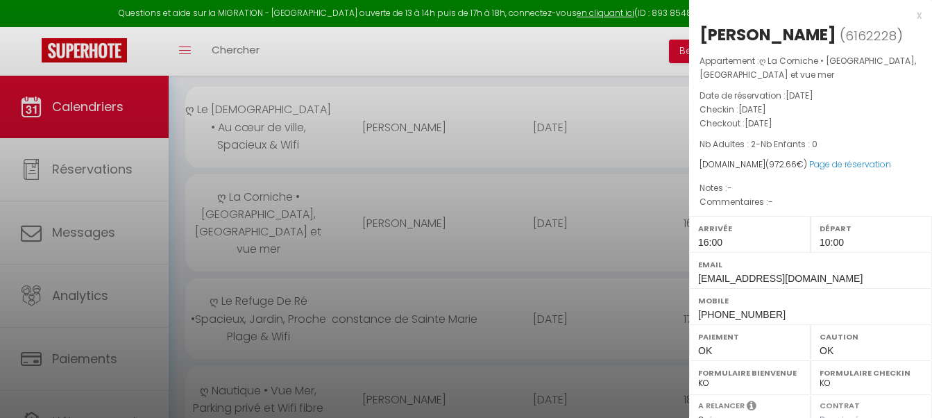
click at [416, 200] on div at bounding box center [466, 209] width 932 height 418
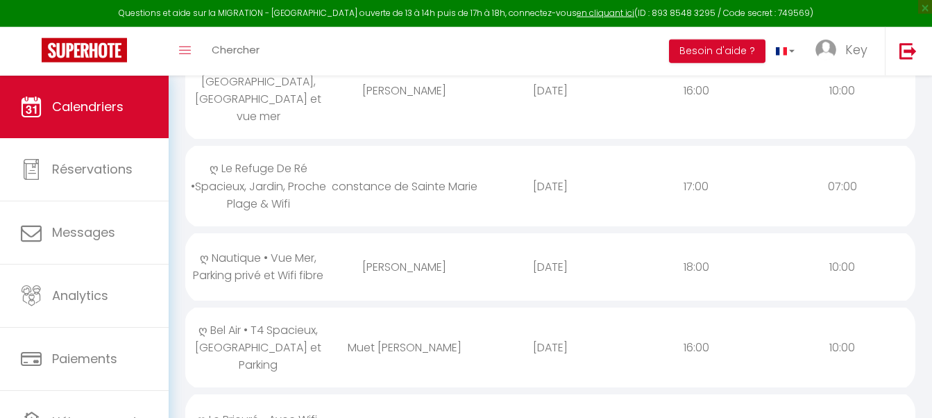
scroll to position [425, 0]
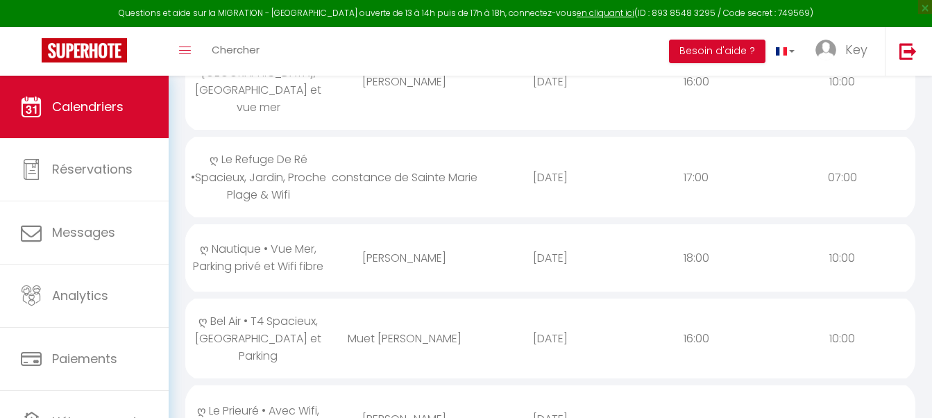
click at [471, 155] on div "constance de Sainte Marie" at bounding box center [404, 177] width 146 height 45
select select
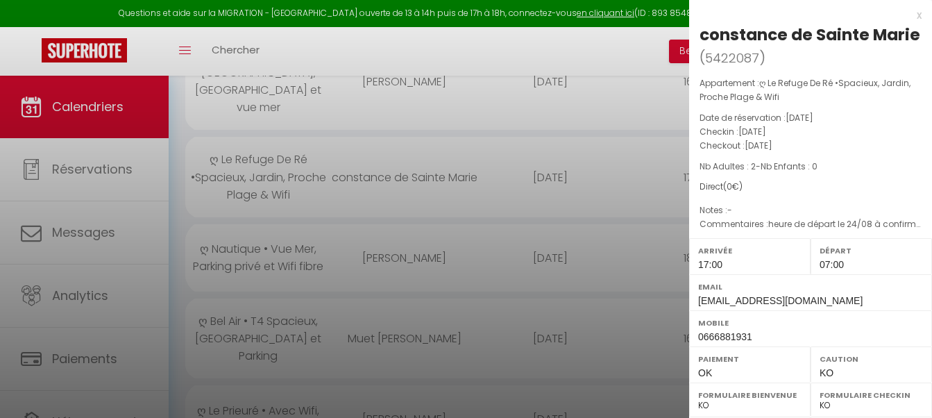
click at [471, 141] on div at bounding box center [466, 209] width 932 height 418
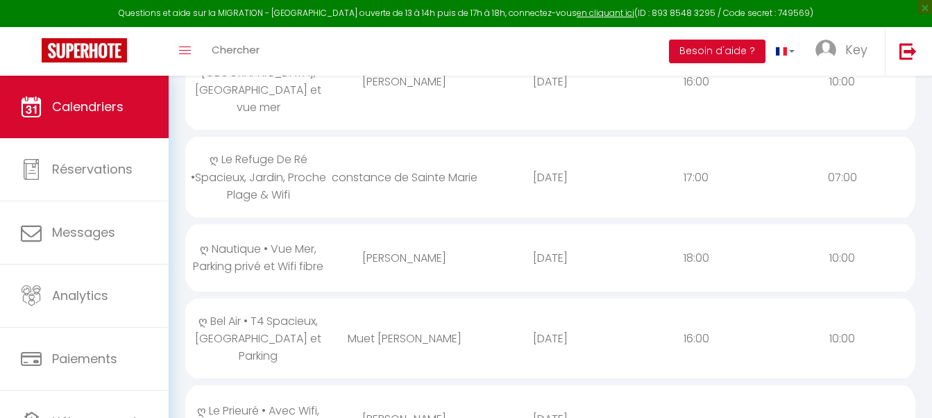
click at [281, 303] on div "ღ Bel Air • T4 Spacieux, [GEOGRAPHIC_DATA] et Parking" at bounding box center [258, 338] width 146 height 80
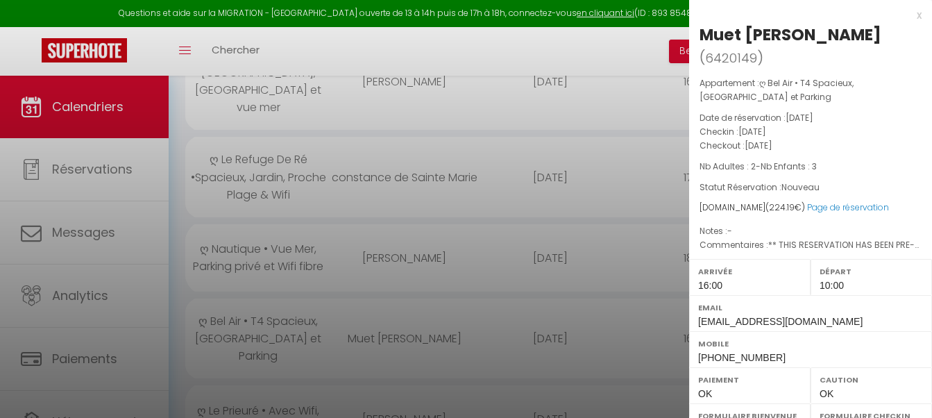
click at [290, 298] on div at bounding box center [466, 209] width 932 height 418
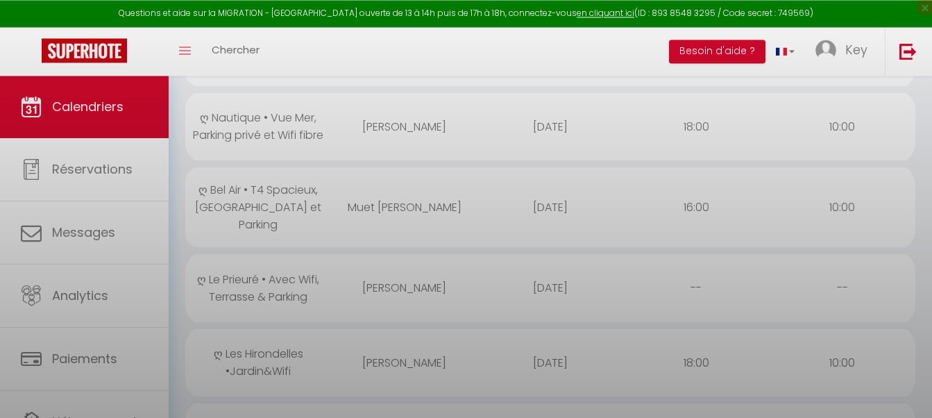
scroll to position [637, 0]
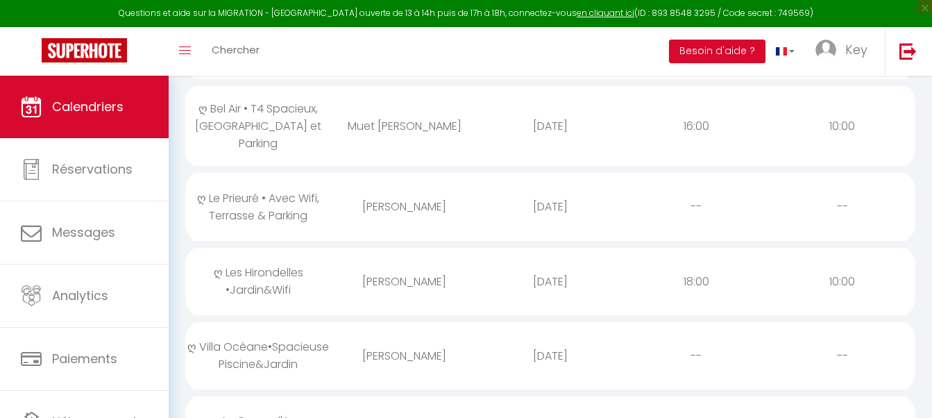
click at [290, 250] on div "ღ Les Hirondelles •Jardin&Wifi" at bounding box center [258, 281] width 146 height 62
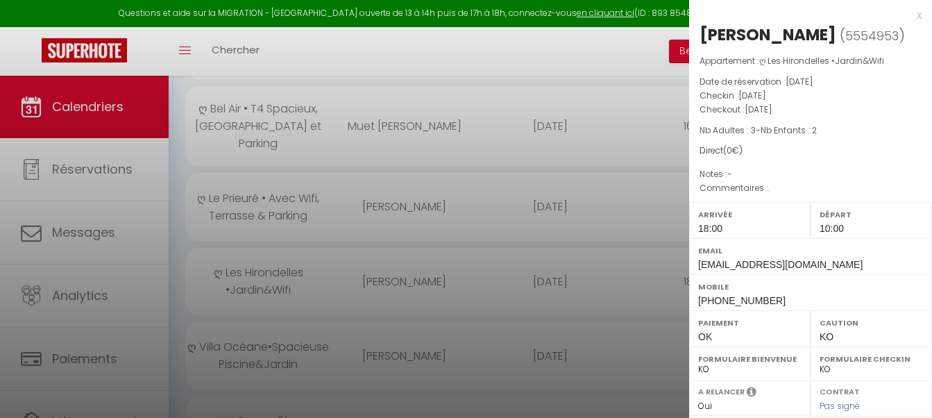
click at [727, 315] on div "Paiement OK" at bounding box center [749, 328] width 121 height 36
click at [742, 302] on span "[PHONE_NUMBER]" at bounding box center [741, 300] width 87 height 11
copy div "Mobile"
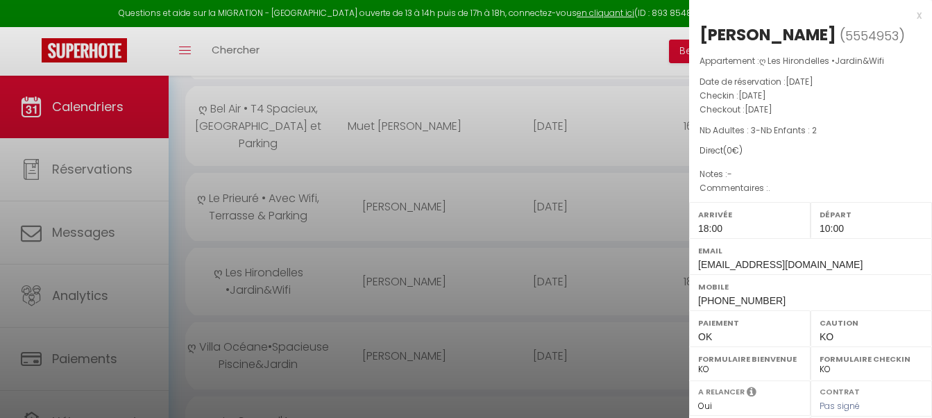
click at [510, 245] on div at bounding box center [466, 209] width 932 height 418
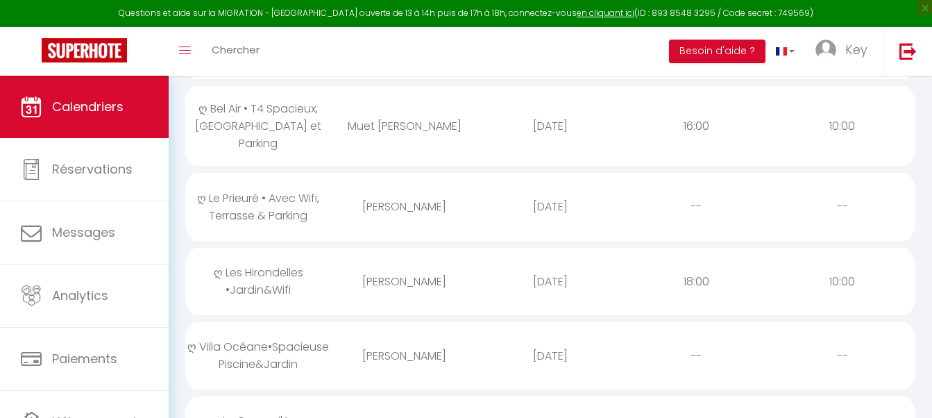
click at [373, 333] on div "[PERSON_NAME]" at bounding box center [404, 355] width 146 height 45
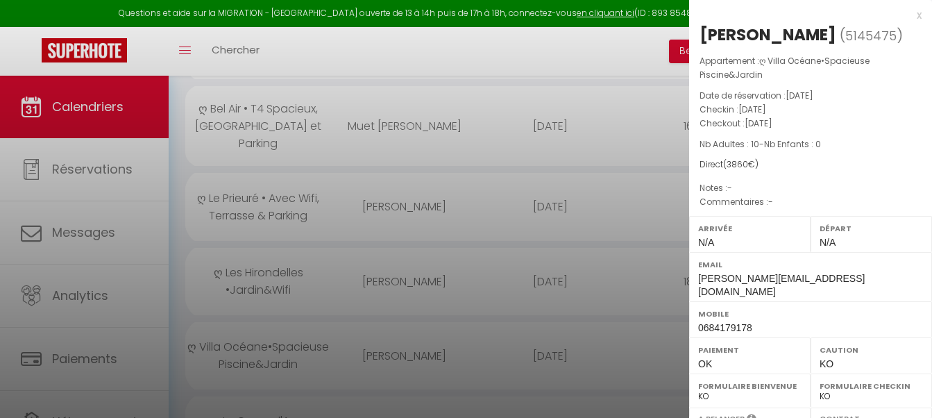
click at [736, 322] on span "0684179178" at bounding box center [725, 327] width 54 height 11
click at [736, 321] on div "Mobile [PHONE_NUMBER]" at bounding box center [810, 319] width 243 height 36
copy div "Mobile"
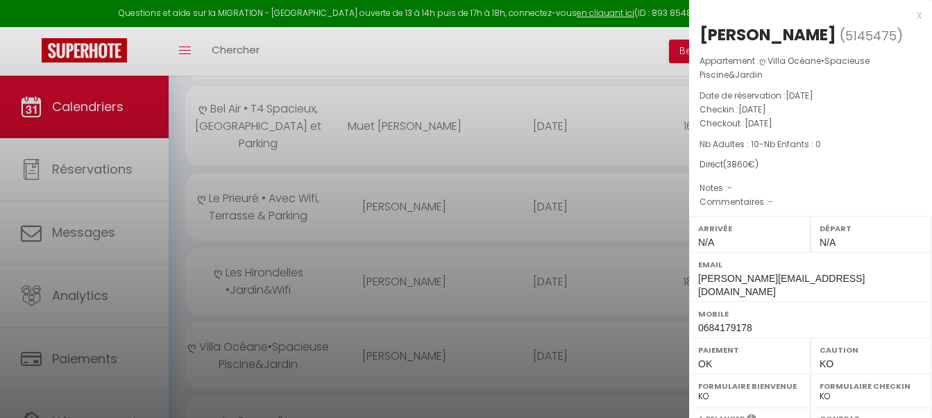
click at [448, 310] on div at bounding box center [466, 209] width 932 height 418
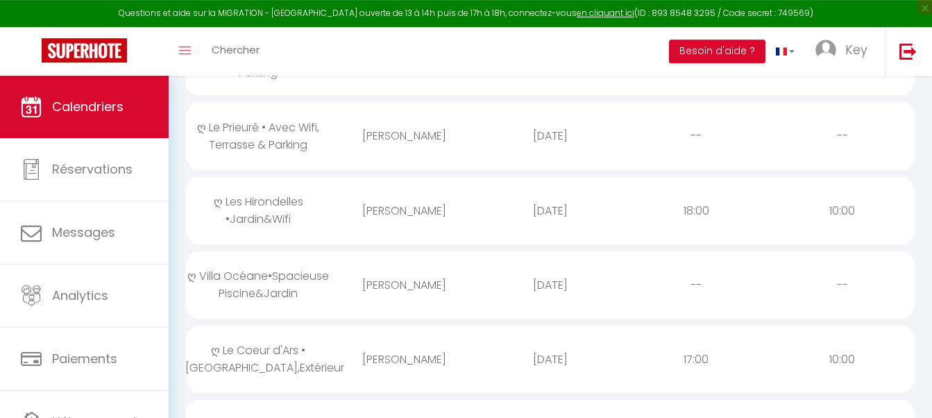
scroll to position [779, 0]
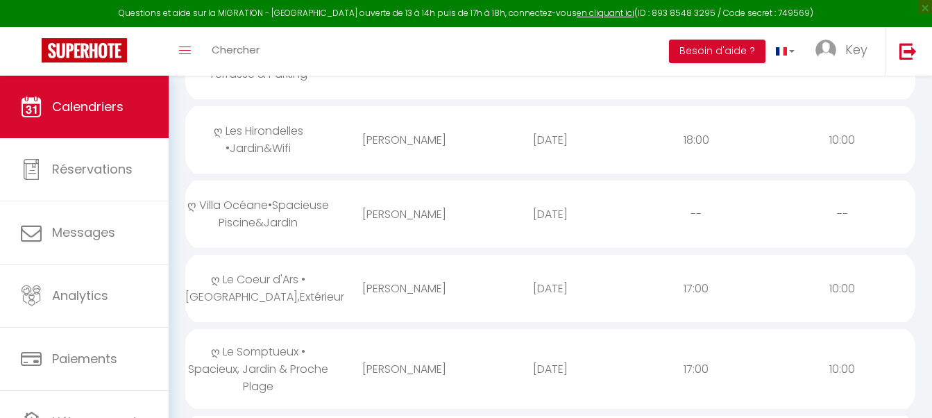
click at [412, 266] on div "[PERSON_NAME]" at bounding box center [404, 288] width 146 height 45
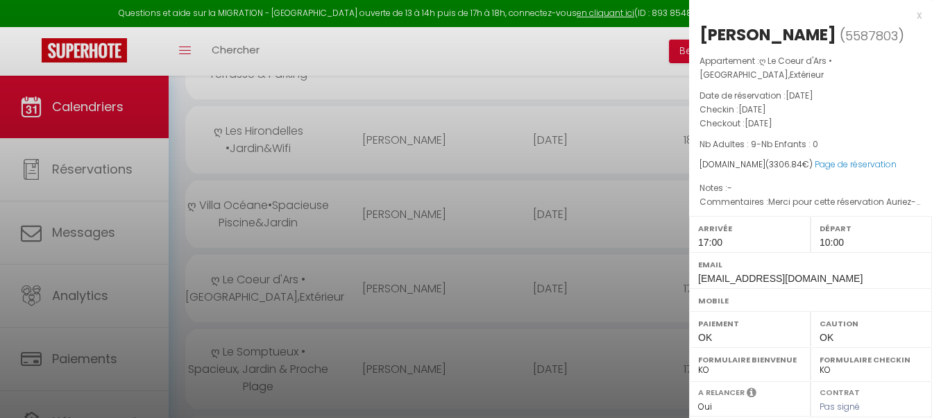
click at [412, 240] on div at bounding box center [466, 209] width 932 height 418
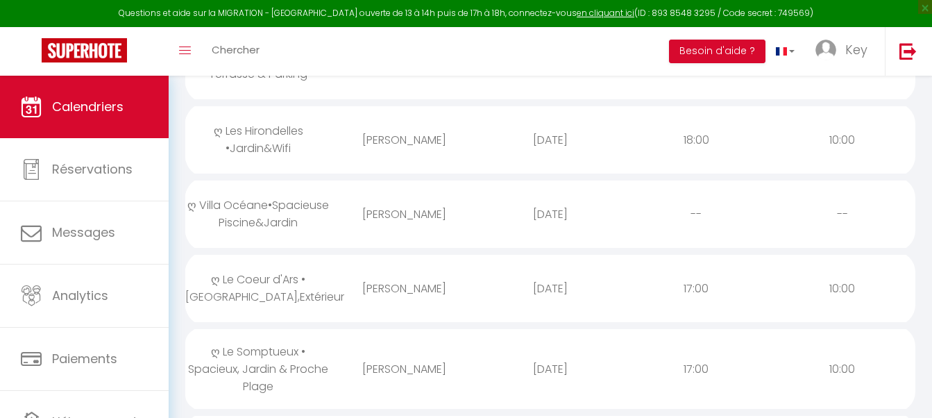
click at [249, 329] on div "ღ Le Somptueux • Spacieux, Jardin & Proche Plage" at bounding box center [258, 369] width 146 height 80
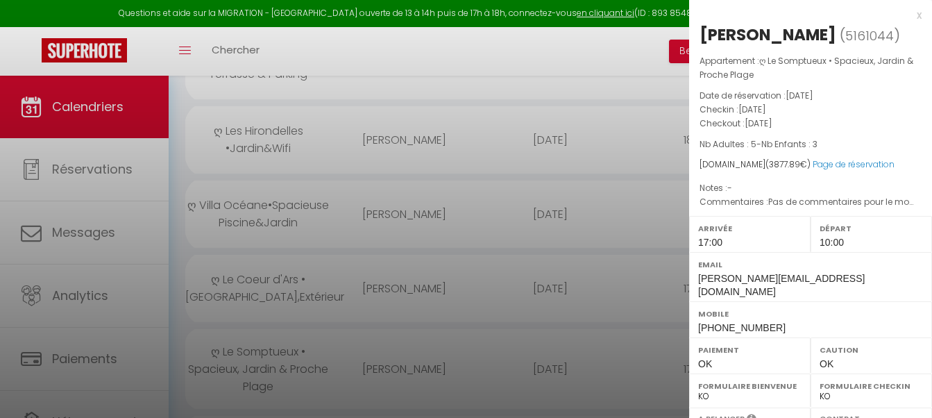
click at [249, 314] on div at bounding box center [466, 209] width 932 height 418
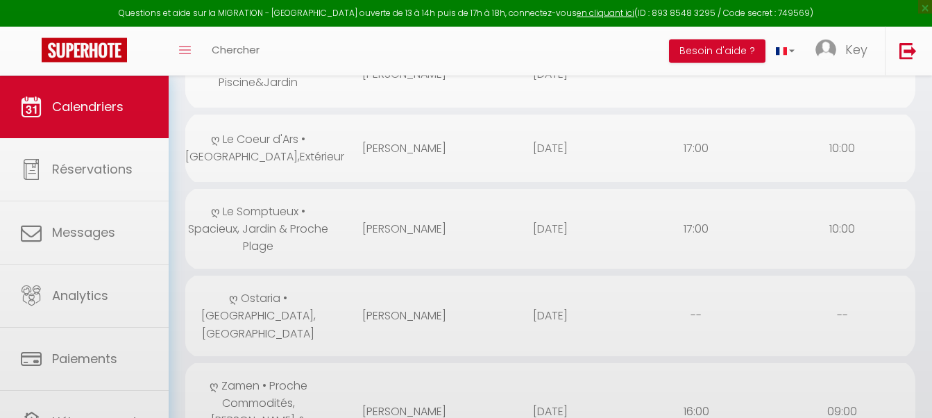
scroll to position [920, 0]
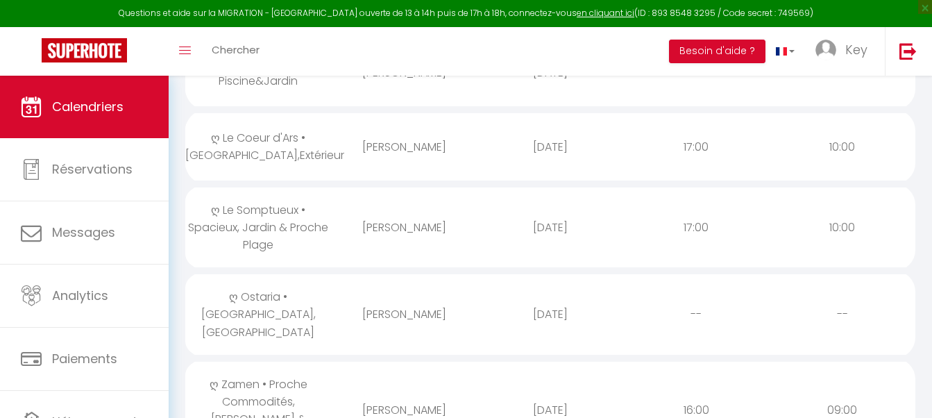
click at [364, 292] on div "[PERSON_NAME]" at bounding box center [404, 314] width 146 height 45
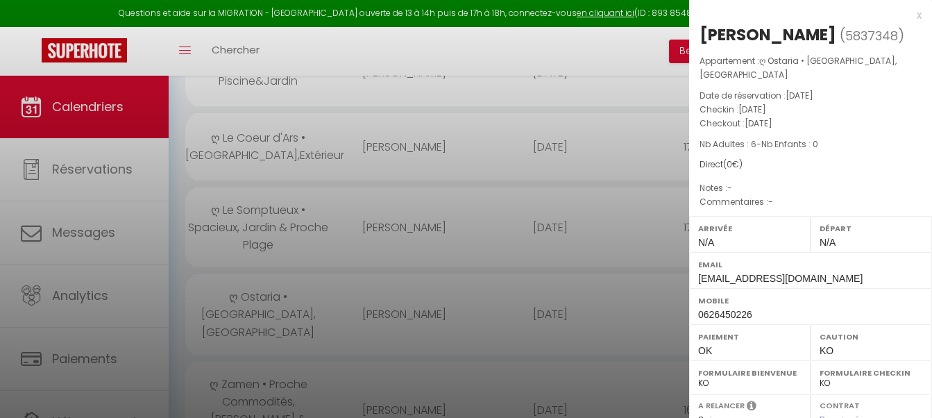
click at [330, 323] on div at bounding box center [466, 209] width 932 height 418
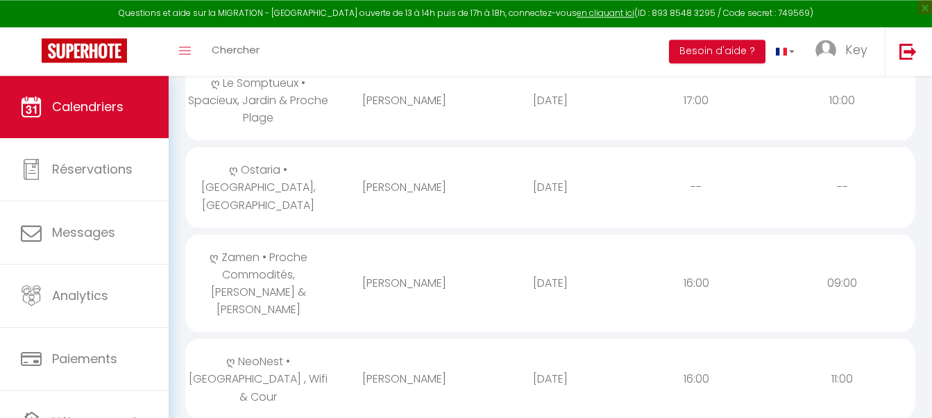
scroll to position [1062, 0]
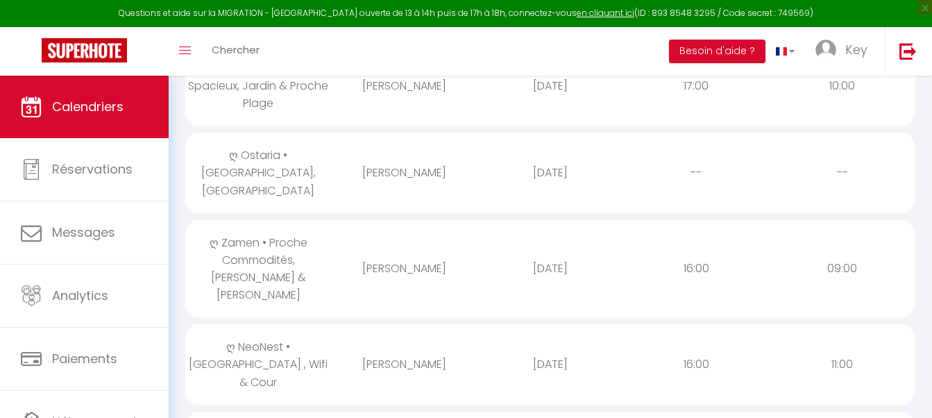
click at [372, 342] on div "[PERSON_NAME]" at bounding box center [404, 364] width 146 height 45
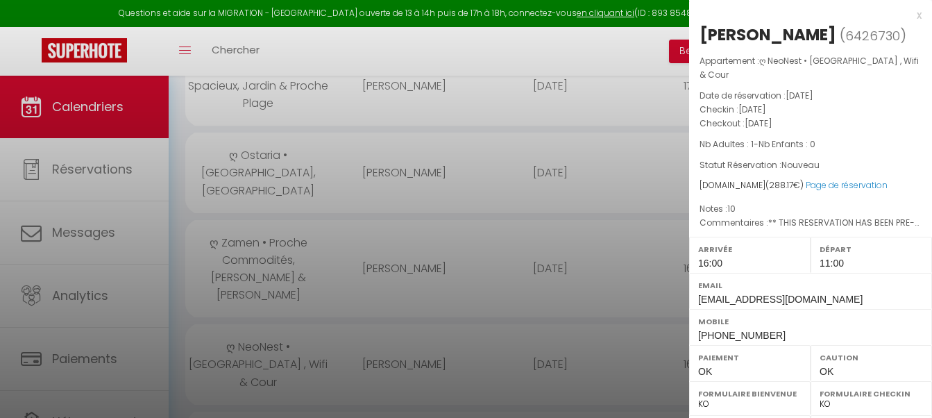
click at [372, 284] on div at bounding box center [466, 209] width 932 height 418
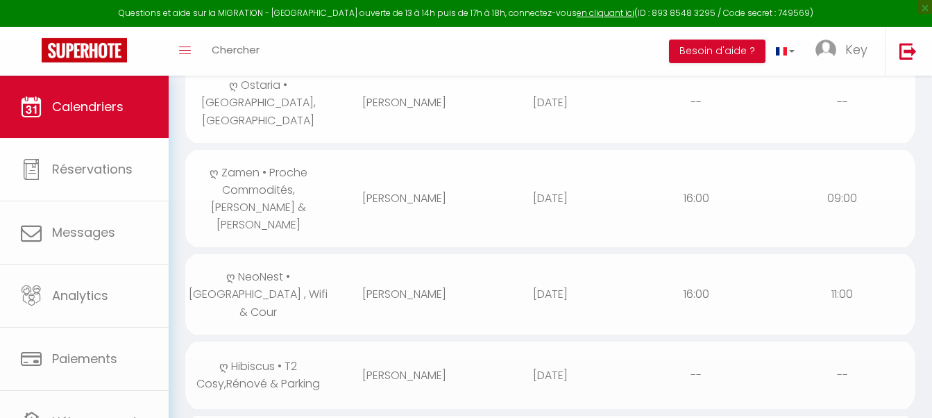
scroll to position [1133, 0]
click at [372, 352] on div "[PERSON_NAME]" at bounding box center [404, 374] width 146 height 45
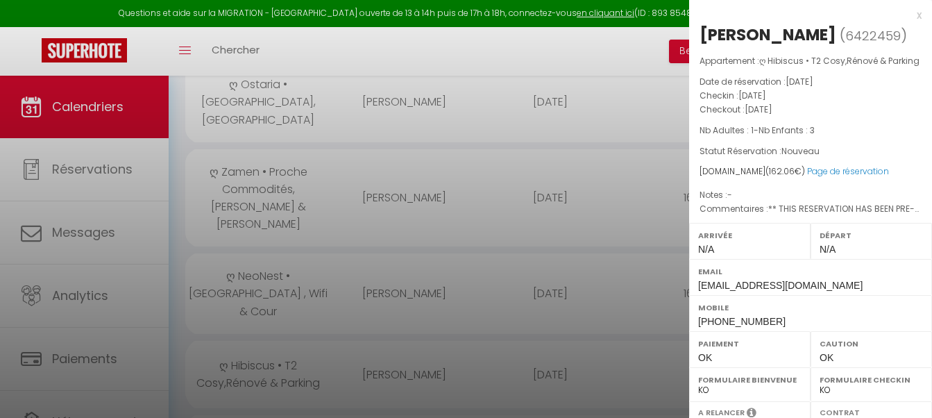
click at [372, 283] on div at bounding box center [466, 209] width 932 height 418
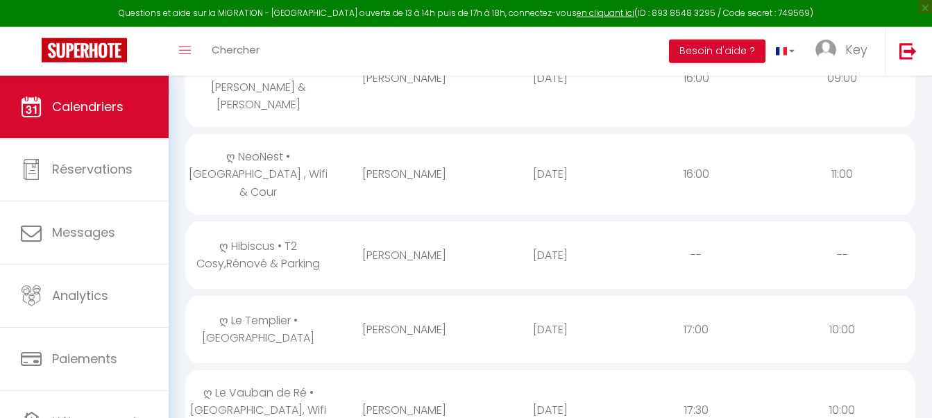
scroll to position [1274, 0]
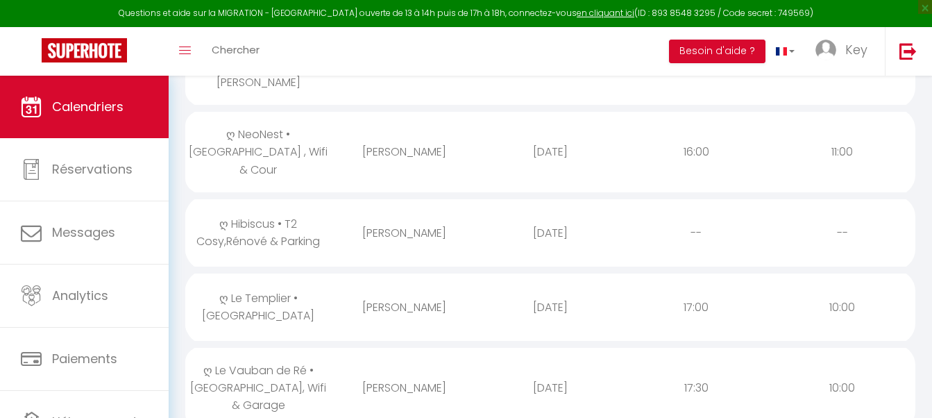
click at [422, 270] on td "[PERSON_NAME]" at bounding box center [404, 307] width 146 height 74
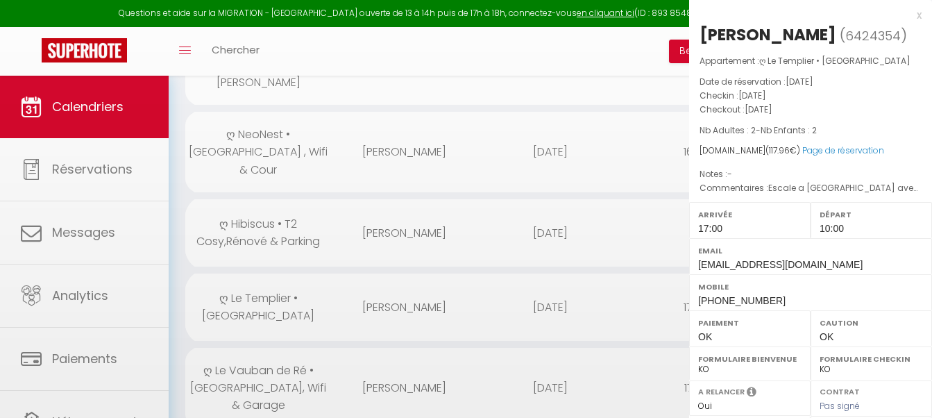
click at [460, 221] on div at bounding box center [466, 209] width 932 height 418
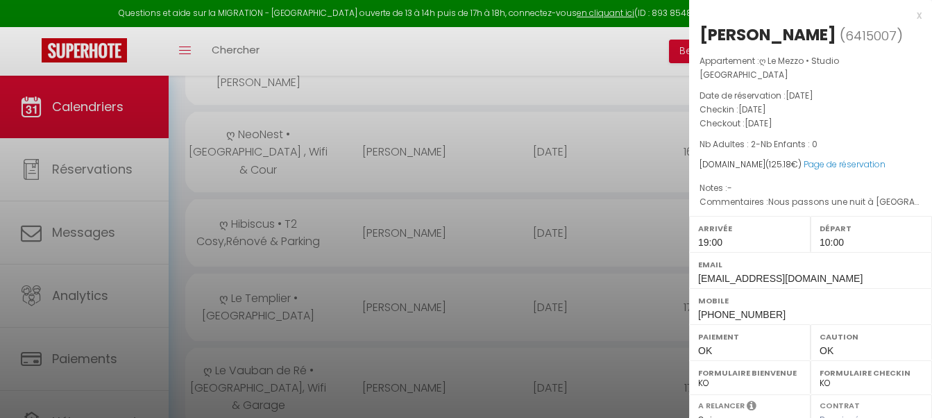
click at [416, 282] on div at bounding box center [466, 209] width 932 height 418
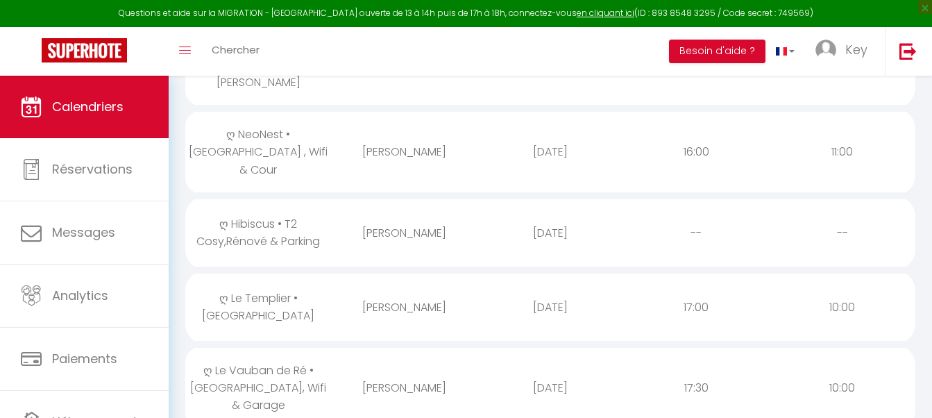
click at [369, 365] on div "[PERSON_NAME]" at bounding box center [404, 387] width 146 height 45
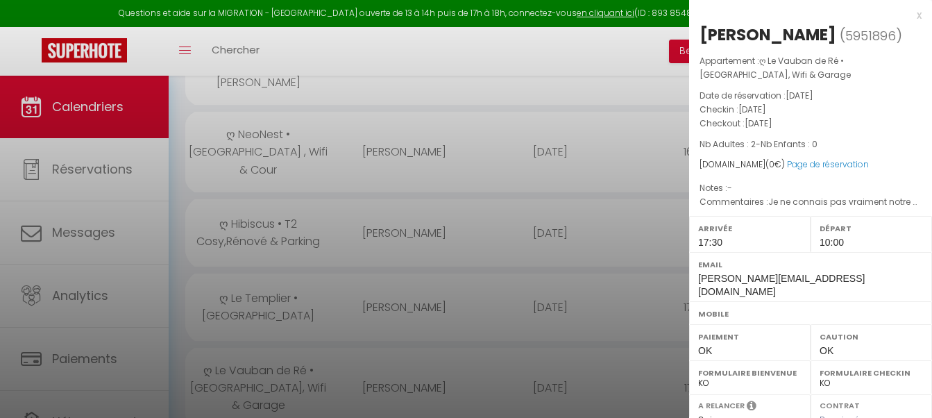
click at [369, 289] on div at bounding box center [466, 209] width 932 height 418
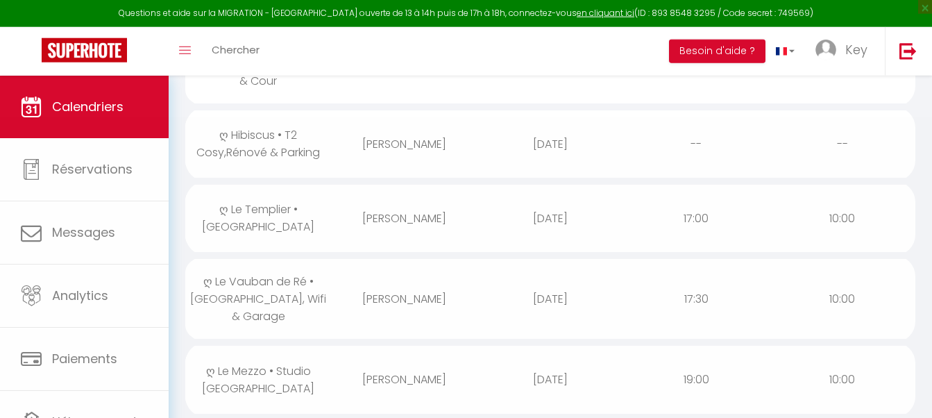
scroll to position [1487, 0]
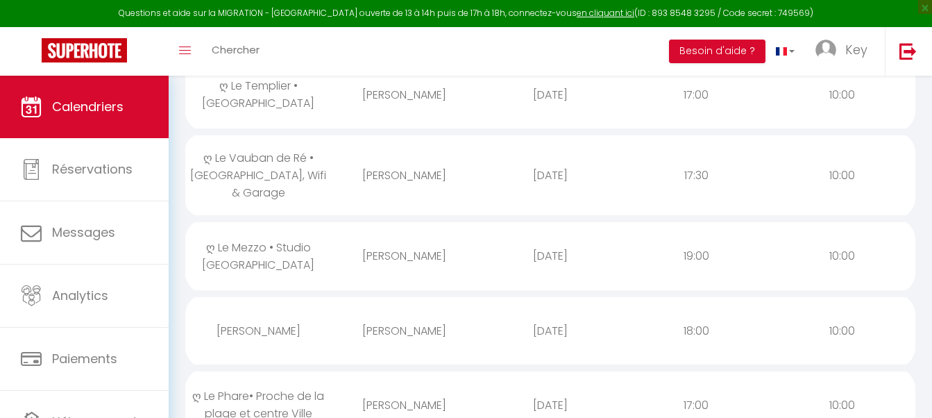
click at [376, 382] on div "[PERSON_NAME]" at bounding box center [404, 404] width 146 height 45
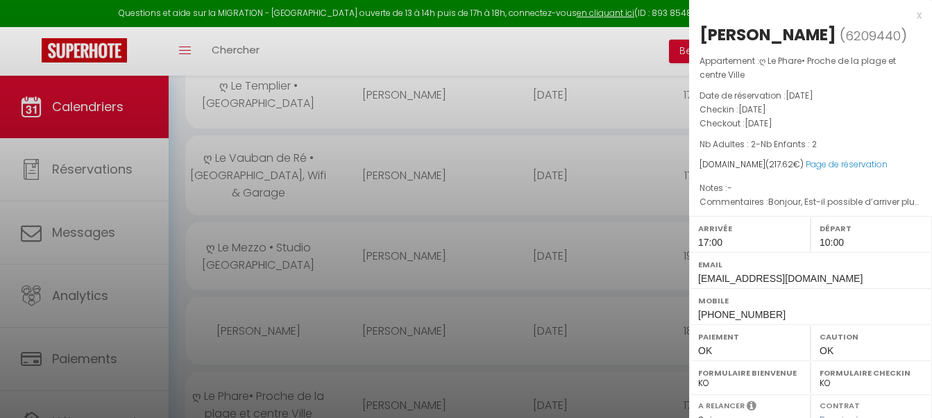
click at [385, 294] on div at bounding box center [466, 209] width 932 height 418
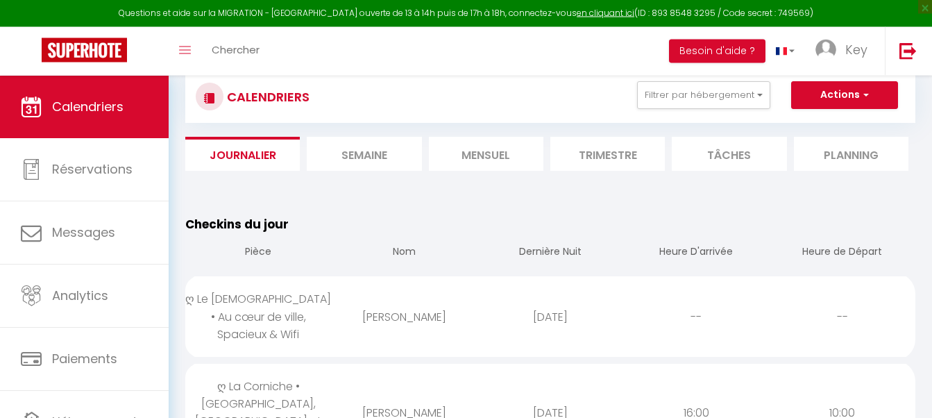
scroll to position [142, 0]
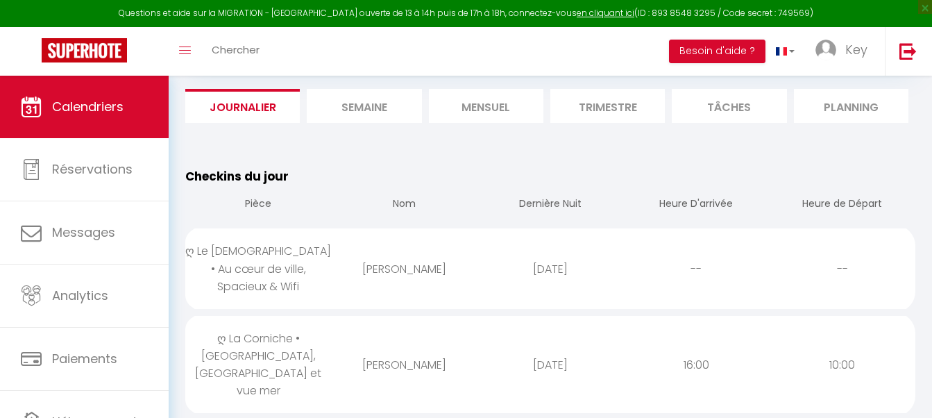
click at [379, 246] on div "[PERSON_NAME]" at bounding box center [404, 268] width 146 height 45
select select "0"
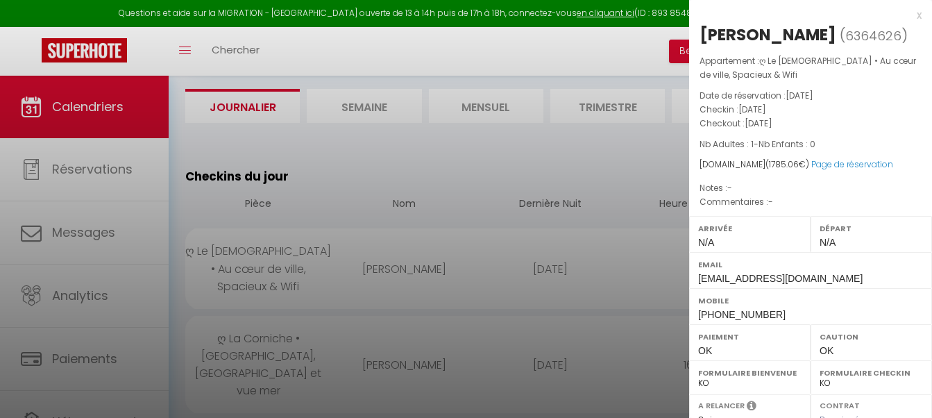
click at [380, 241] on div at bounding box center [466, 209] width 932 height 418
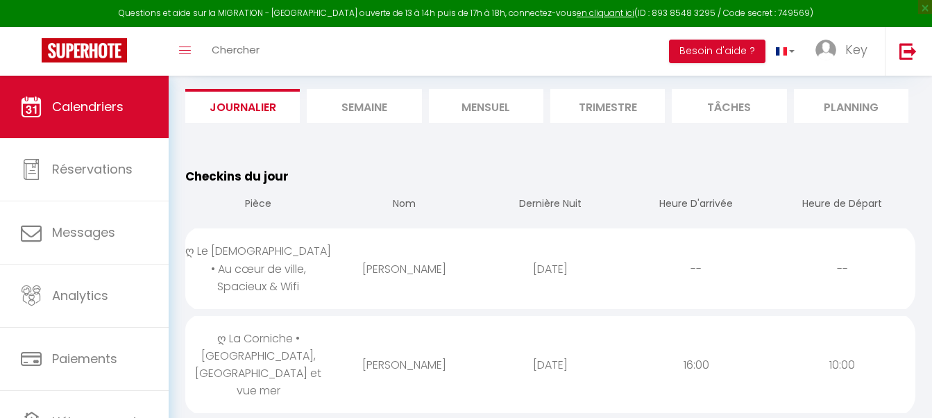
click at [317, 201] on th "Pièce" at bounding box center [258, 205] width 146 height 40
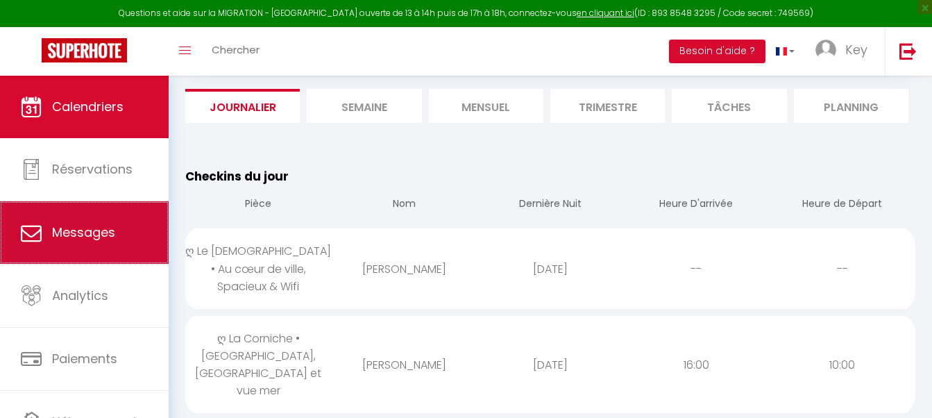
click at [123, 246] on link "Messages" at bounding box center [84, 232] width 169 height 62
select select "message"
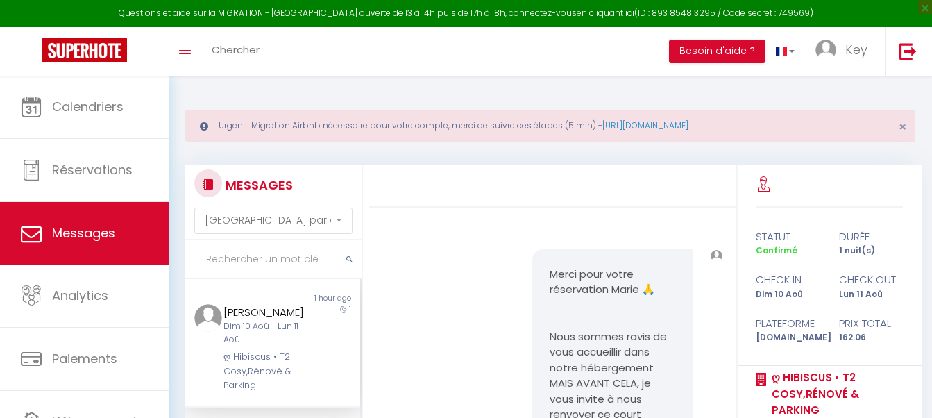
click at [238, 247] on input "text" at bounding box center [273, 259] width 176 height 39
click at [238, 256] on input "text" at bounding box center [273, 259] width 176 height 39
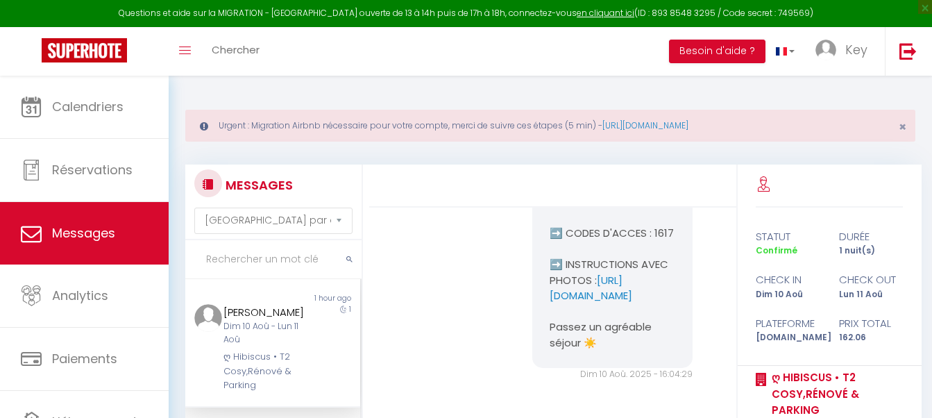
paste input "VANDERMOLEN"
click at [298, 346] on div "Dim 10 Aoû - Lun 11 Aoû" at bounding box center [266, 333] width 84 height 26
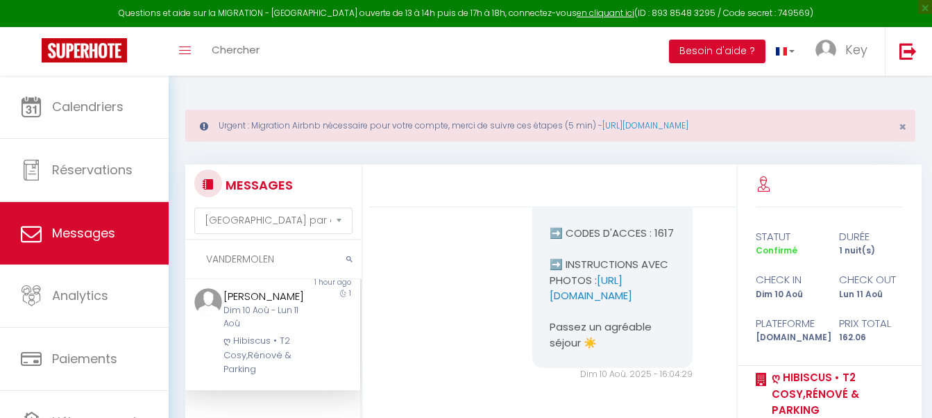
scroll to position [0, 0]
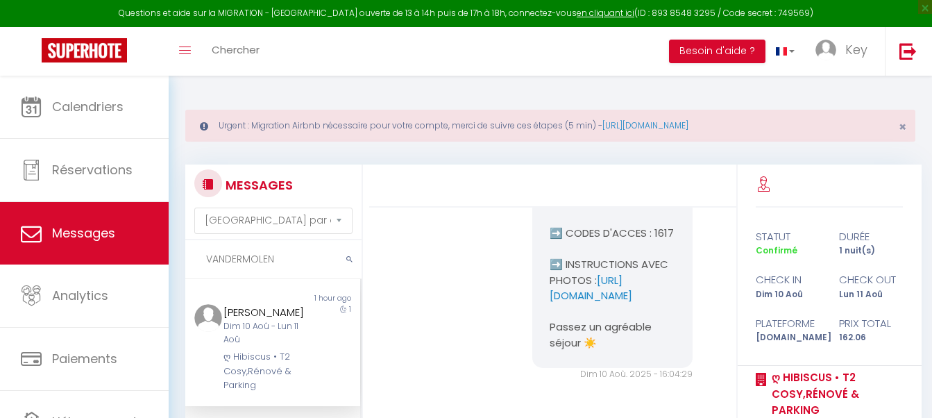
click at [302, 365] on div "[PERSON_NAME] Dim 10 Aoû - Lun 11 Aoû ღ Hibiscus • T2 Cosy,Rénové & Parking" at bounding box center [265, 348] width 102 height 89
click at [227, 269] on input "VANDERMOLEN" at bounding box center [273, 259] width 176 height 39
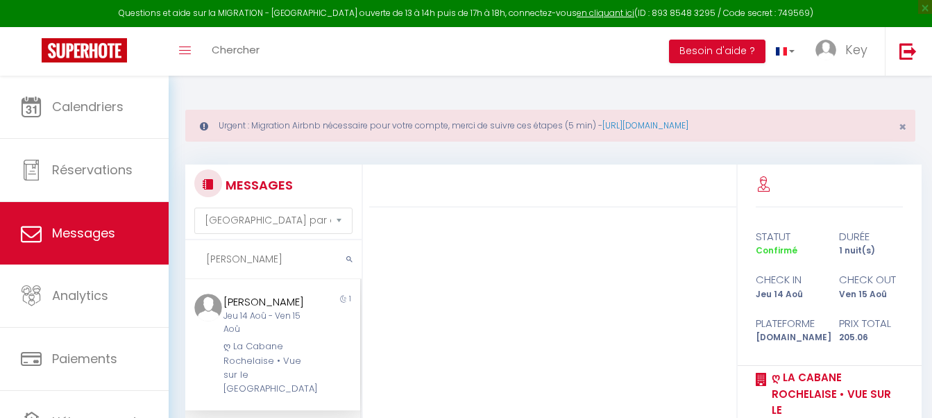
type input "[PERSON_NAME]"
click at [256, 333] on div "Jeu 14 Aoû - Ven 15 Aoû" at bounding box center [266, 323] width 84 height 26
